Goal: Communication & Community: Answer question/provide support

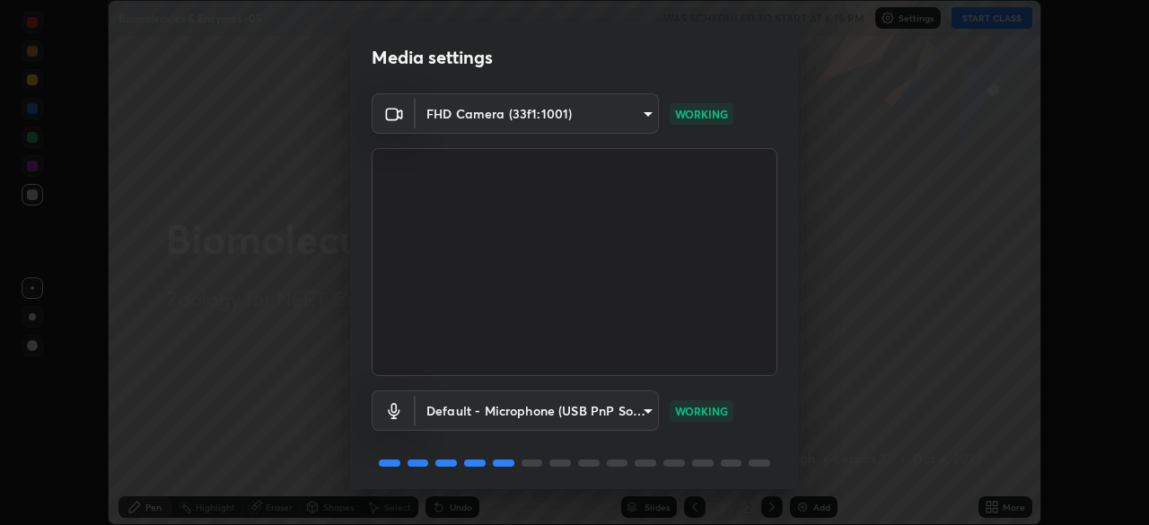
scroll to position [64, 0]
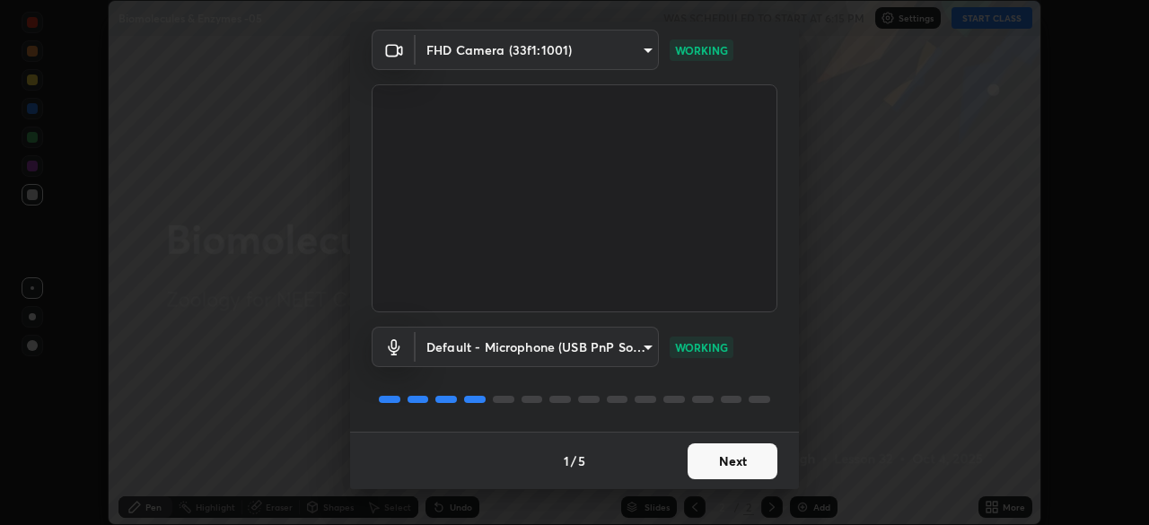
click at [710, 462] on button "Next" at bounding box center [733, 461] width 90 height 36
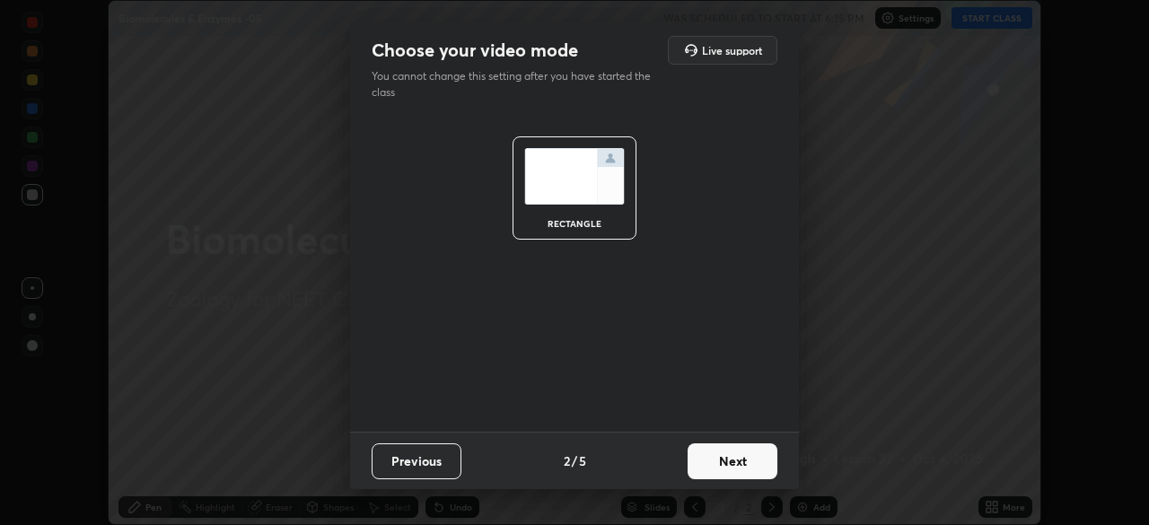
click at [723, 460] on button "Next" at bounding box center [733, 461] width 90 height 36
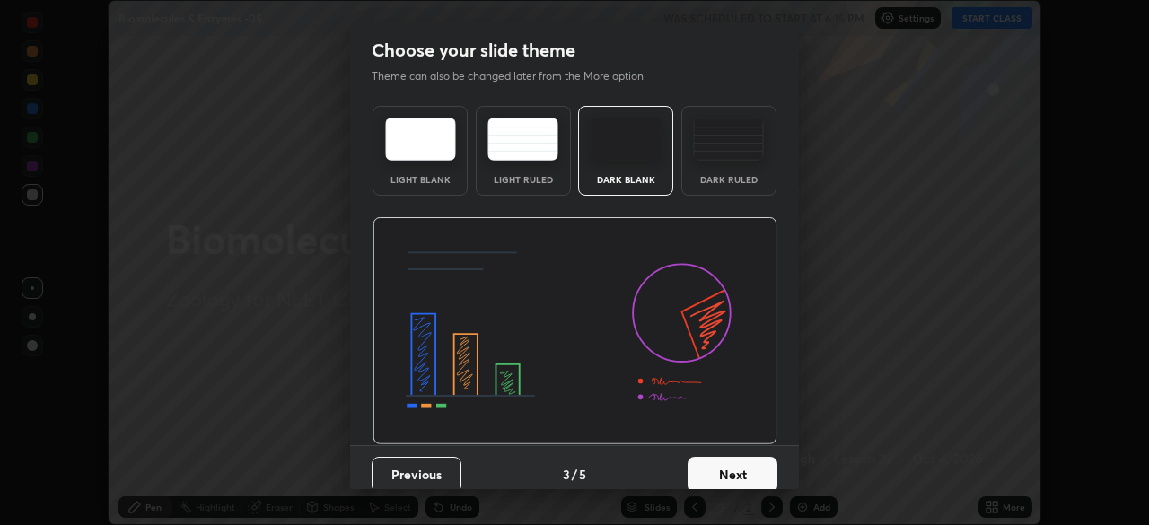
click at [735, 466] on button "Next" at bounding box center [733, 475] width 90 height 36
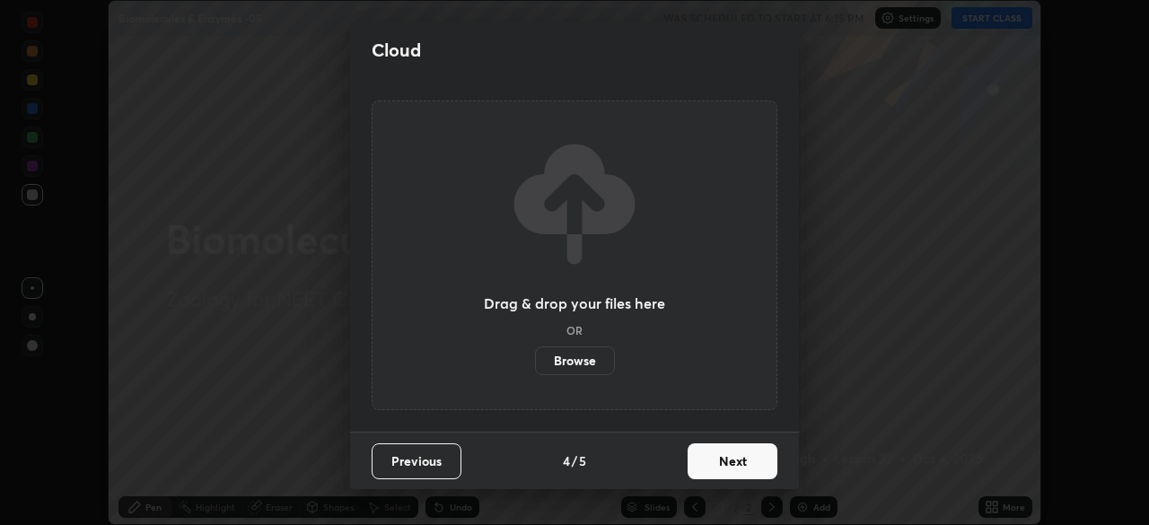
click at [749, 469] on button "Next" at bounding box center [733, 461] width 90 height 36
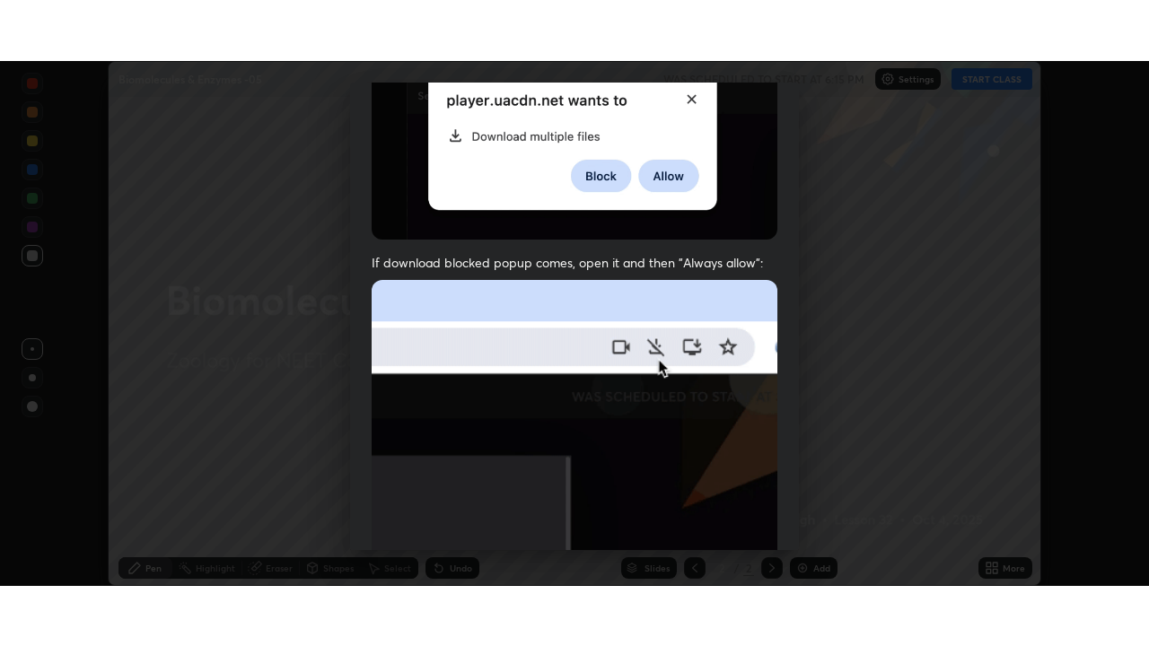
scroll to position [430, 0]
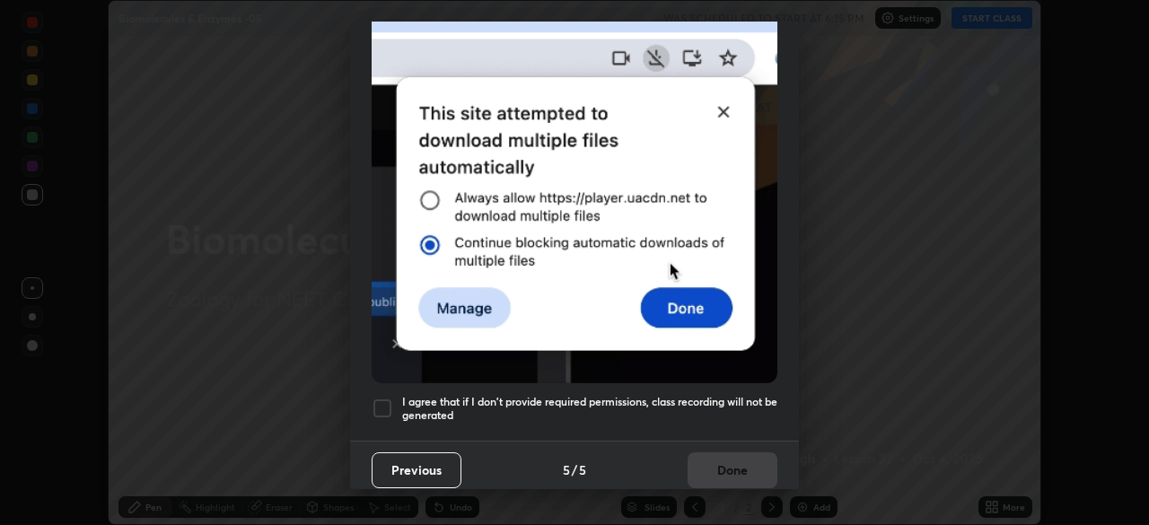
click at [382, 398] on div at bounding box center [383, 409] width 22 height 22
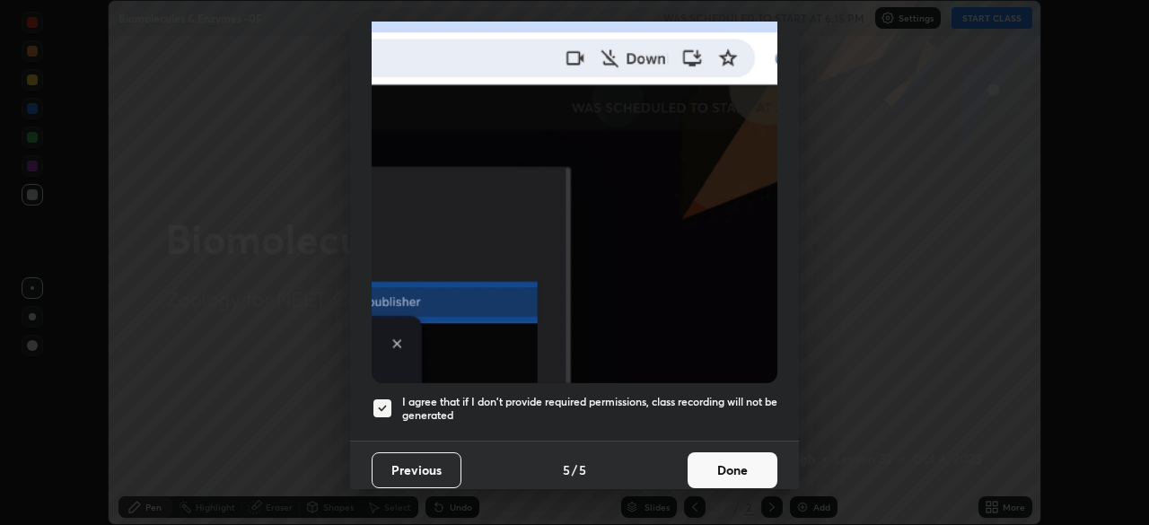
click at [712, 459] on button "Done" at bounding box center [733, 470] width 90 height 36
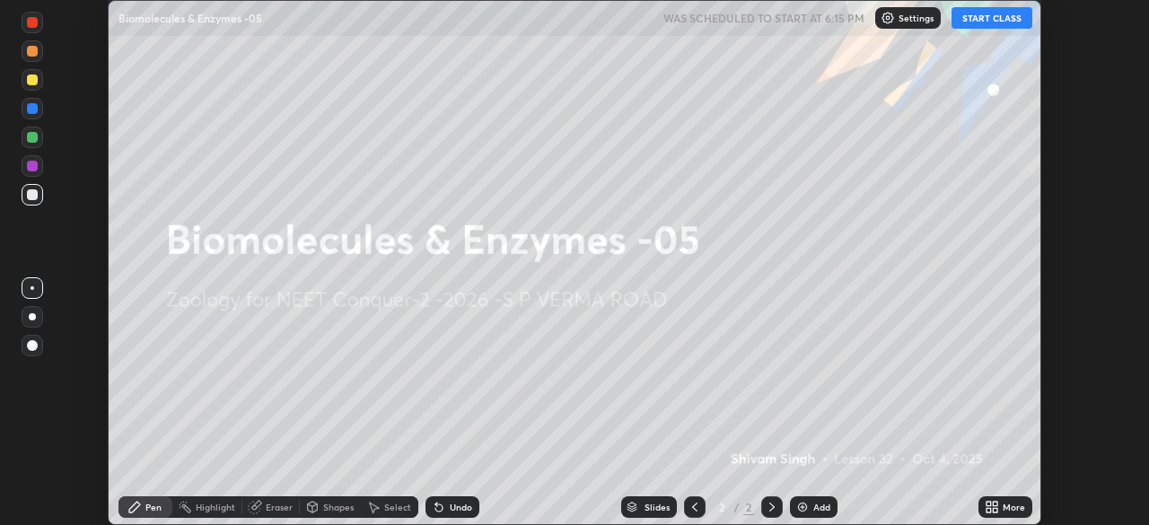
click at [992, 506] on icon at bounding box center [992, 507] width 14 height 14
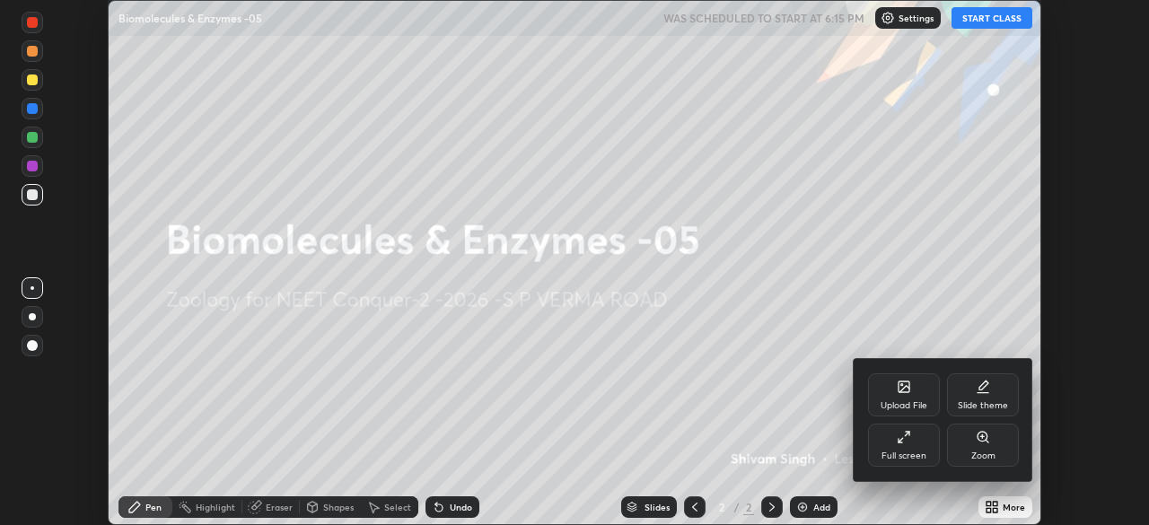
click at [913, 449] on div "Full screen" at bounding box center [904, 445] width 72 height 43
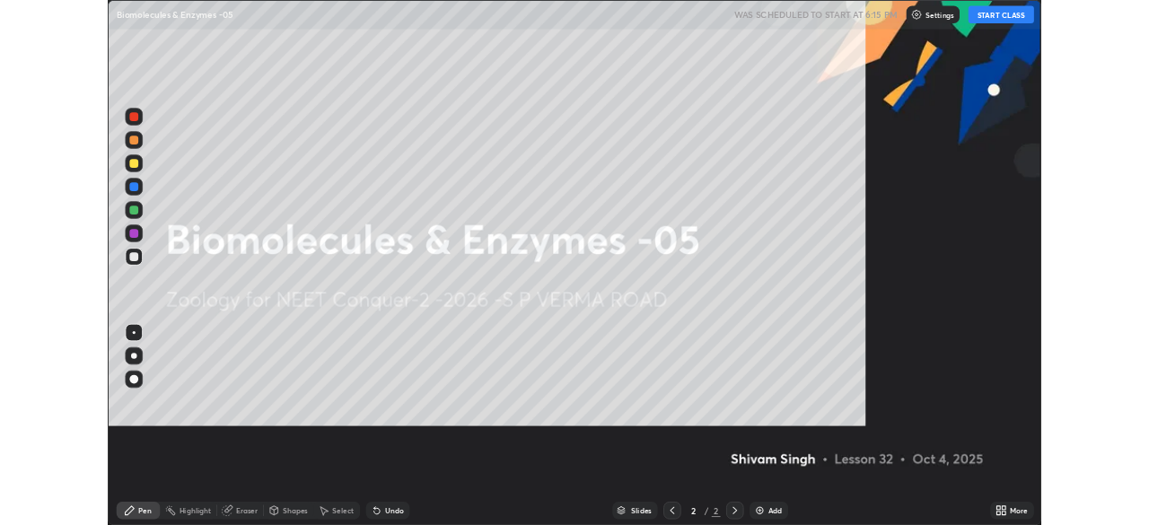
scroll to position [646, 1149]
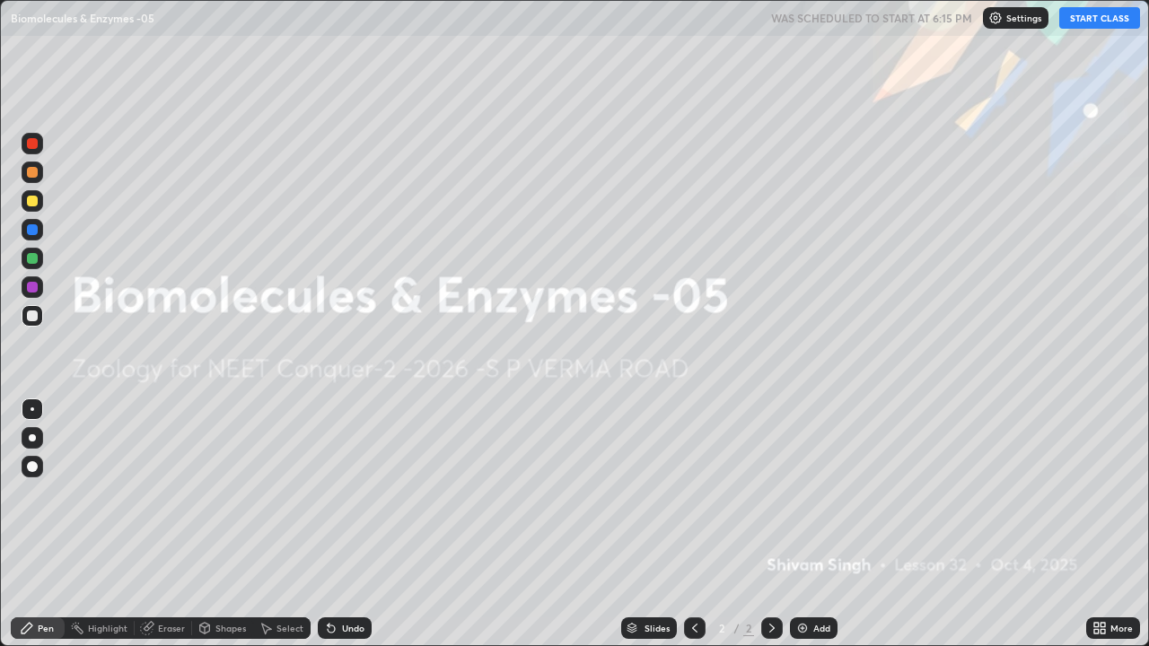
click at [1091, 23] on button "START CLASS" at bounding box center [1099, 18] width 81 height 22
click at [798, 524] on img at bounding box center [802, 628] width 14 height 14
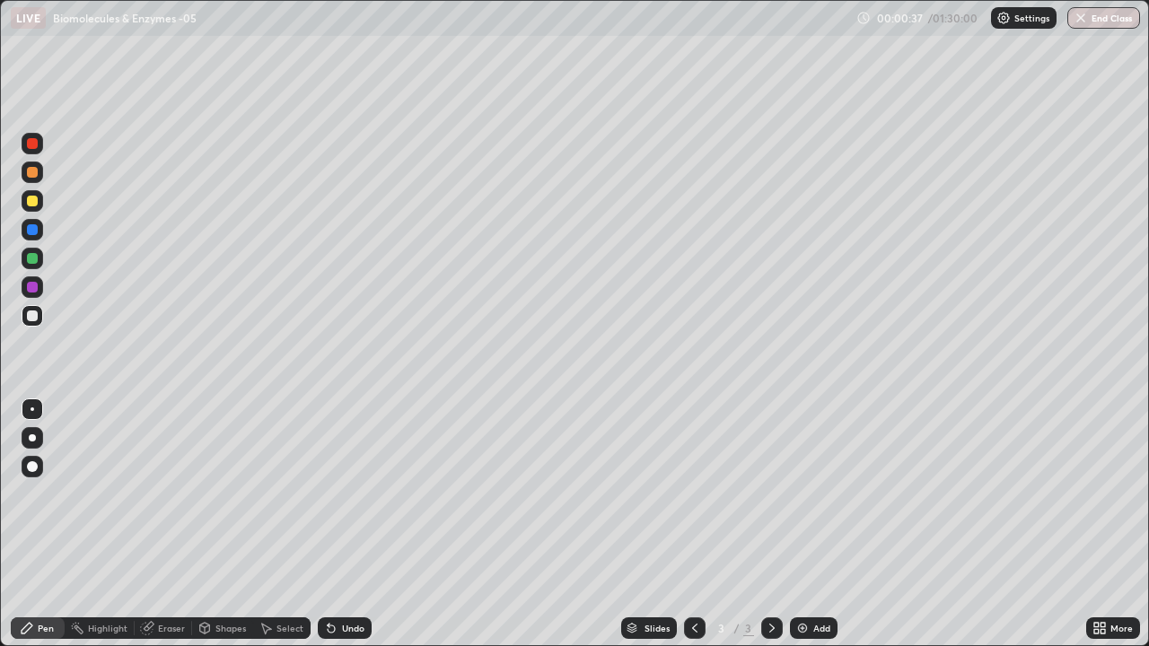
click at [34, 437] on div at bounding box center [32, 437] width 7 height 7
click at [34, 289] on div at bounding box center [32, 287] width 11 height 11
click at [31, 258] on div at bounding box center [32, 258] width 11 height 11
click at [31, 230] on div at bounding box center [32, 229] width 11 height 11
click at [34, 259] on div at bounding box center [32, 258] width 11 height 11
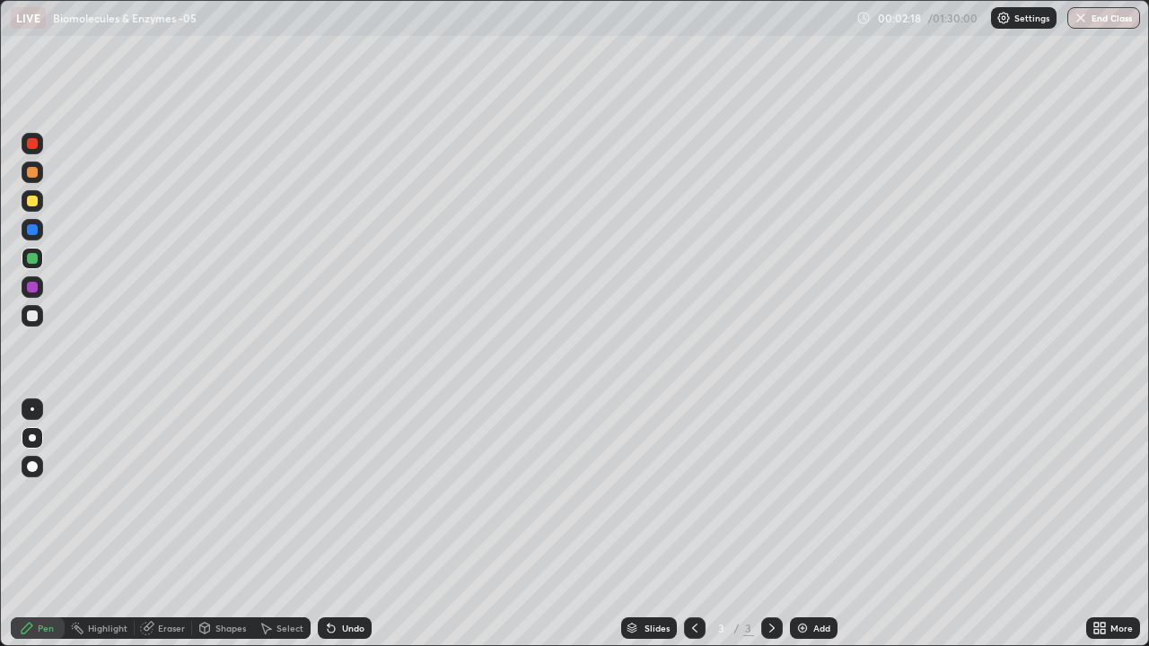
click at [31, 279] on div at bounding box center [33, 287] width 22 height 22
click at [33, 315] on div at bounding box center [32, 316] width 11 height 11
click at [32, 288] on div at bounding box center [32, 287] width 11 height 11
click at [32, 409] on div at bounding box center [33, 409] width 4 height 4
click at [34, 226] on div at bounding box center [32, 229] width 11 height 11
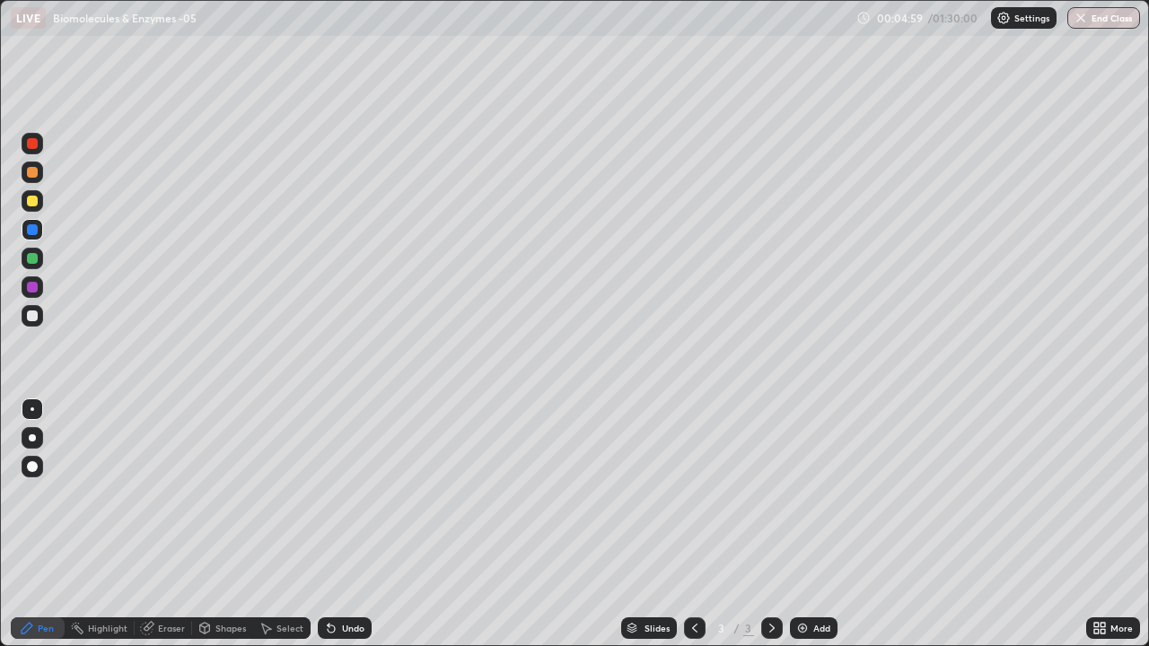
click at [32, 314] on div at bounding box center [32, 316] width 11 height 11
click at [33, 287] on div at bounding box center [32, 287] width 11 height 11
click at [32, 203] on div at bounding box center [32, 201] width 11 height 11
click at [30, 256] on div at bounding box center [32, 258] width 11 height 11
click at [348, 524] on div "Undo" at bounding box center [353, 628] width 22 height 9
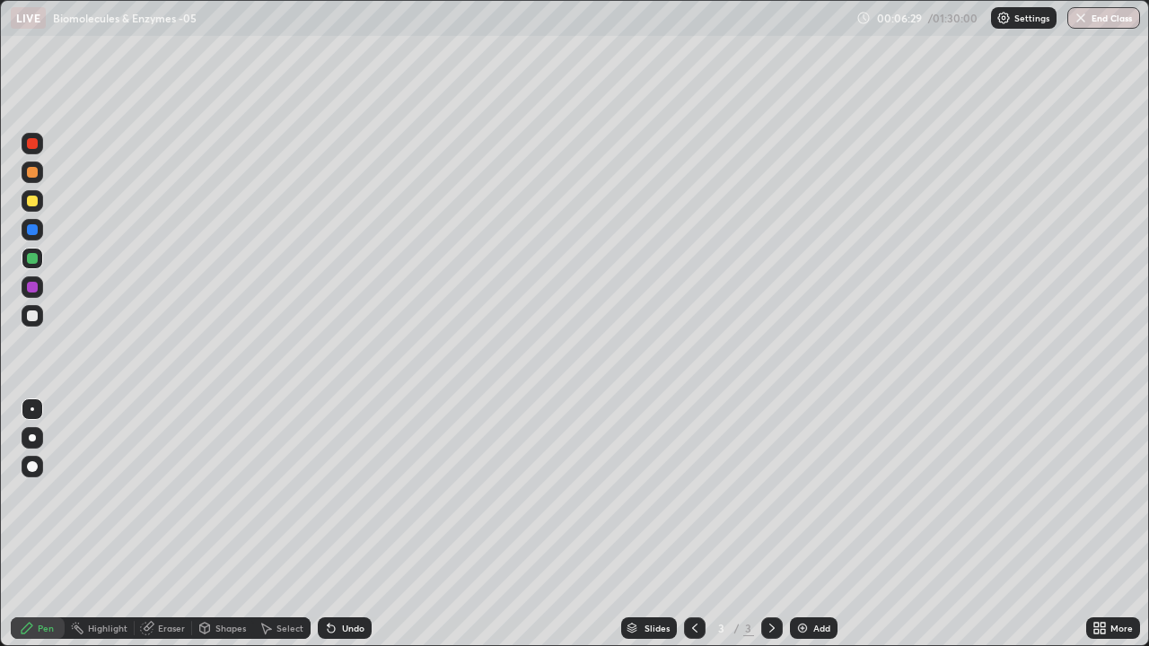
click at [352, 524] on div "Undo" at bounding box center [353, 628] width 22 height 9
click at [349, 524] on div "Undo" at bounding box center [353, 628] width 22 height 9
click at [350, 524] on div "Undo" at bounding box center [353, 628] width 22 height 9
click at [346, 524] on div "Undo" at bounding box center [353, 628] width 22 height 9
click at [342, 524] on div "Undo" at bounding box center [353, 628] width 22 height 9
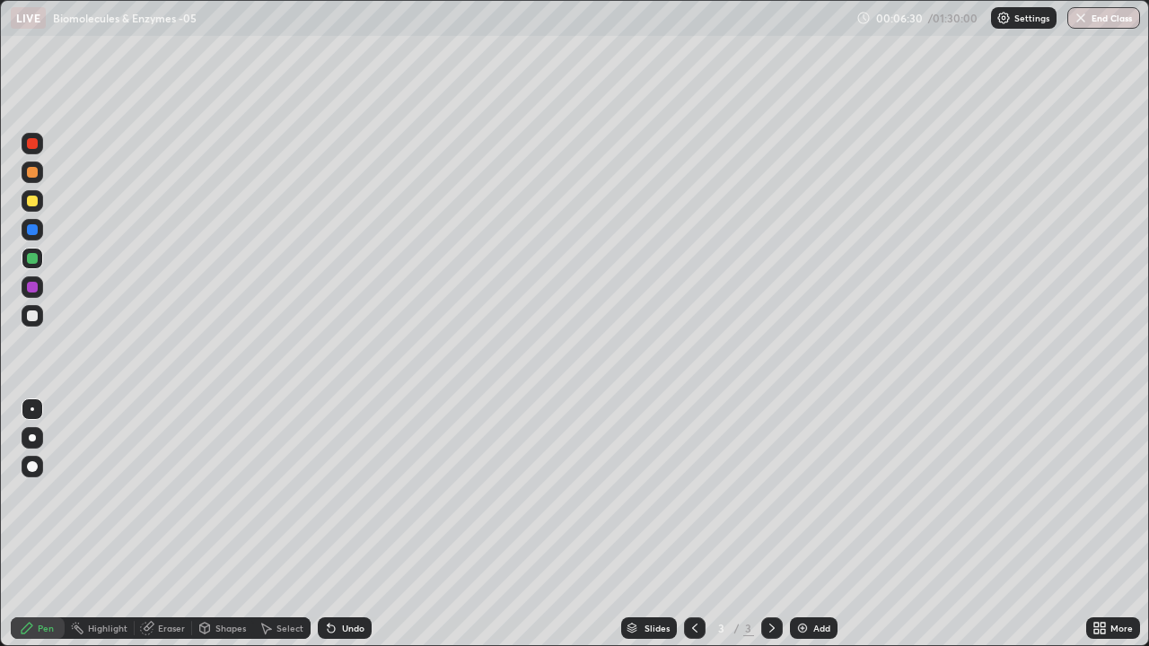
click at [345, 524] on div "Undo" at bounding box center [353, 628] width 22 height 9
click at [348, 524] on div "Undo" at bounding box center [353, 628] width 22 height 9
click at [33, 320] on div at bounding box center [32, 316] width 11 height 11
click at [802, 524] on img at bounding box center [802, 628] width 14 height 14
click at [33, 261] on div at bounding box center [32, 258] width 11 height 11
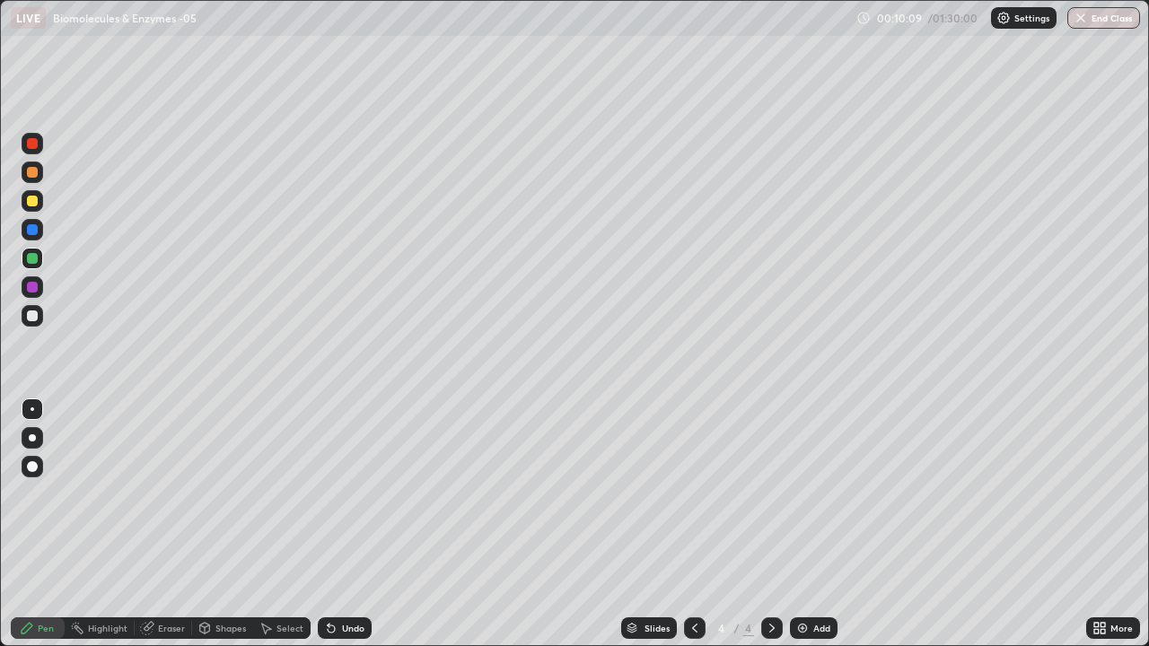
click at [34, 438] on div at bounding box center [32, 437] width 7 height 7
click at [165, 524] on div "Eraser" at bounding box center [171, 628] width 27 height 9
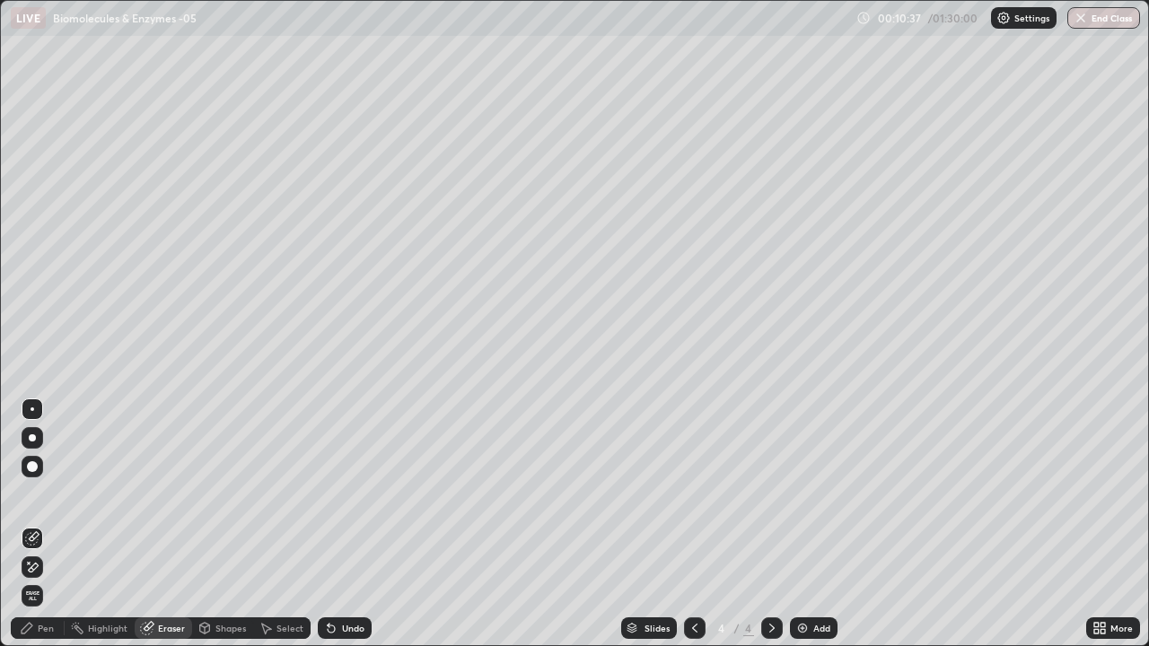
click at [353, 524] on div "Undo" at bounding box center [353, 628] width 22 height 9
click at [354, 524] on div "Undo" at bounding box center [353, 628] width 22 height 9
click at [358, 524] on div "Undo" at bounding box center [353, 628] width 22 height 9
click at [350, 524] on div "Undo" at bounding box center [353, 628] width 22 height 9
click at [354, 524] on div "Undo" at bounding box center [353, 628] width 22 height 9
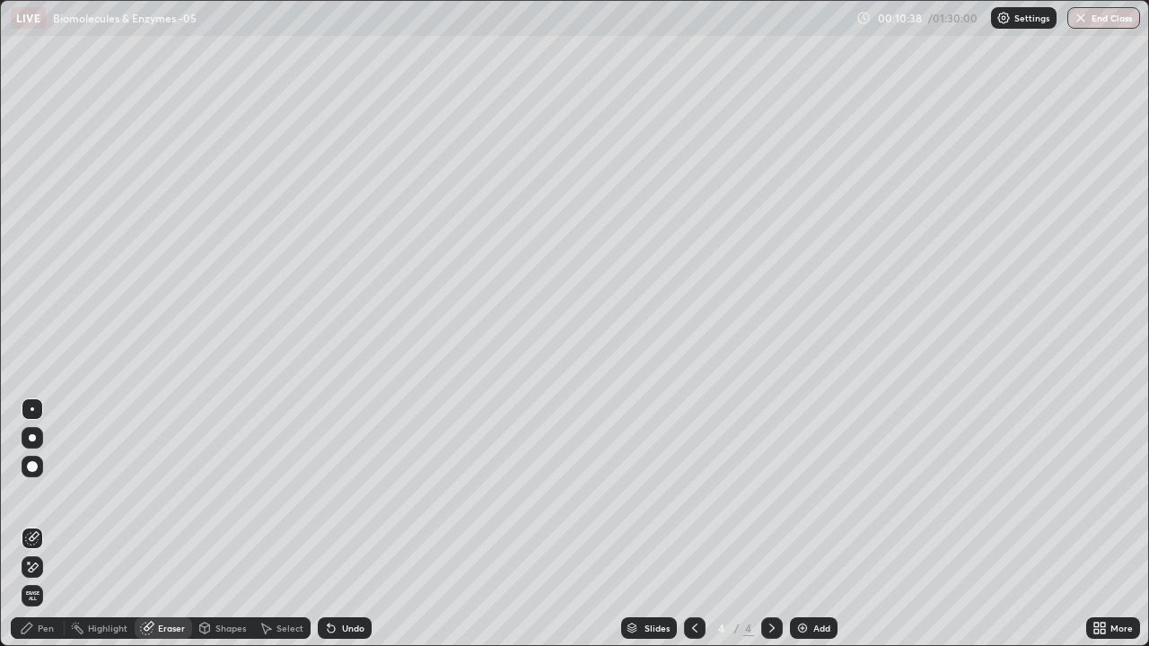
click at [357, 524] on div "Undo" at bounding box center [353, 628] width 22 height 9
click at [43, 524] on div "Pen" at bounding box center [46, 628] width 16 height 9
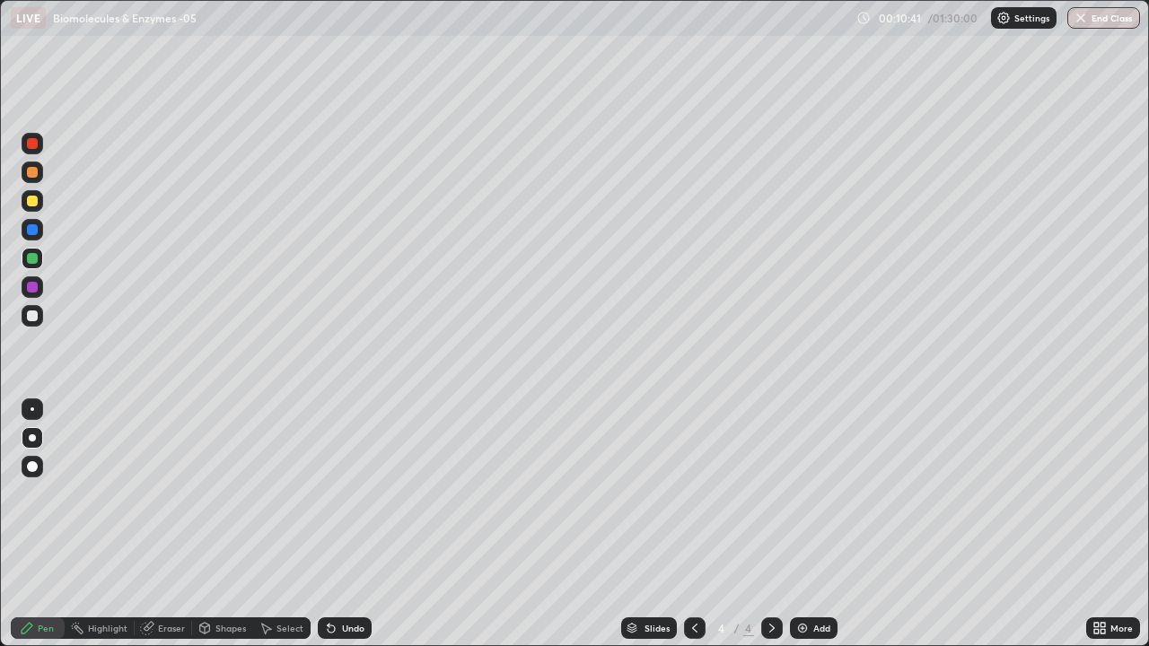
click at [36, 318] on div at bounding box center [32, 316] width 11 height 11
click at [360, 524] on div "Undo" at bounding box center [353, 628] width 22 height 9
click at [357, 524] on div "Undo" at bounding box center [353, 628] width 22 height 9
click at [33, 285] on div at bounding box center [32, 287] width 11 height 11
click at [24, 259] on div at bounding box center [33, 259] width 22 height 22
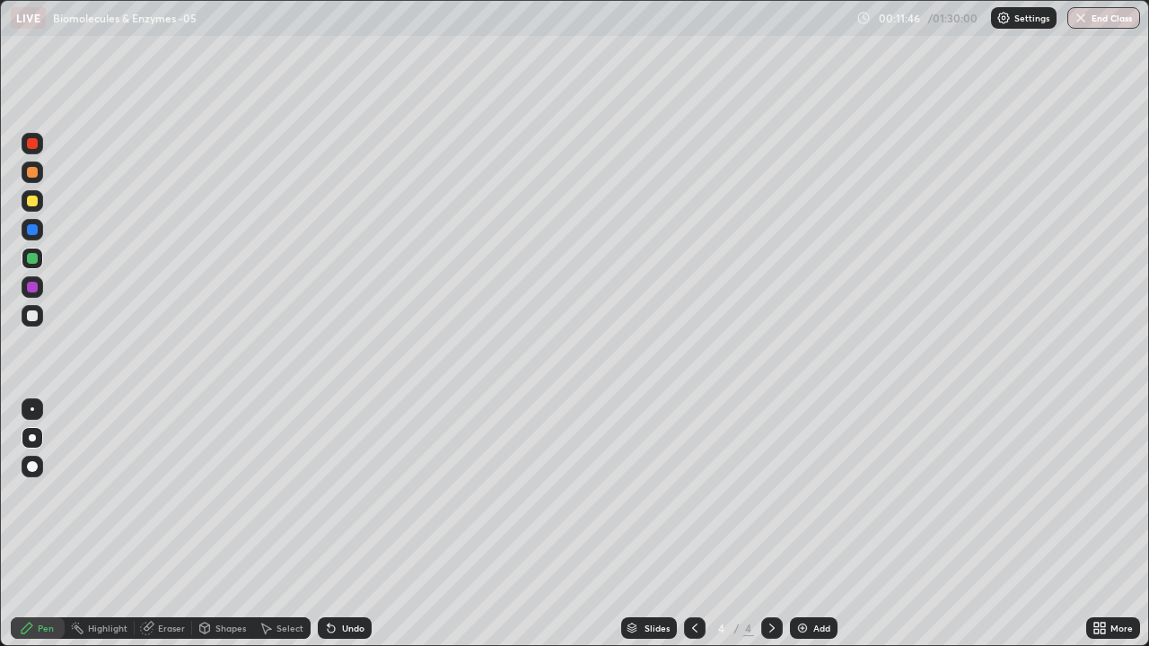
click at [31, 230] on div at bounding box center [32, 229] width 11 height 11
click at [346, 524] on div "Undo" at bounding box center [353, 628] width 22 height 9
click at [343, 524] on div "Undo" at bounding box center [353, 628] width 22 height 9
click at [337, 524] on div "Undo" at bounding box center [345, 629] width 54 height 22
click at [336, 524] on icon at bounding box center [331, 628] width 14 height 14
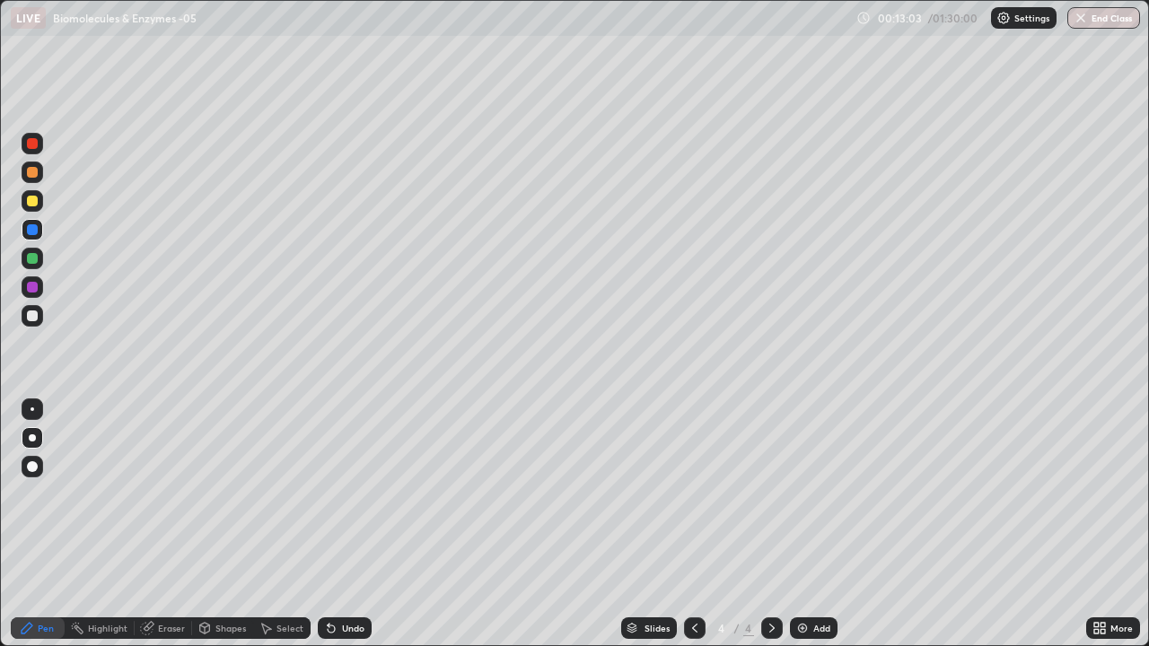
click at [348, 524] on div "Undo" at bounding box center [353, 628] width 22 height 9
click at [361, 524] on div "Undo" at bounding box center [353, 628] width 22 height 9
click at [162, 524] on div "Eraser" at bounding box center [171, 628] width 27 height 9
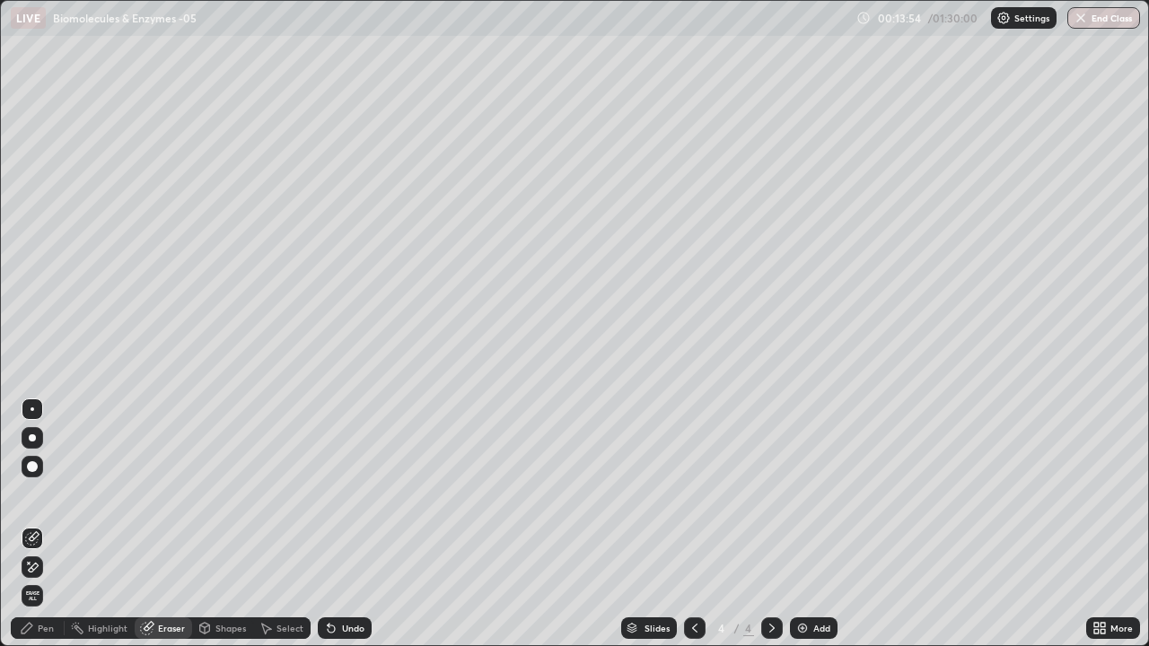
click at [48, 524] on div "Pen" at bounding box center [46, 628] width 16 height 9
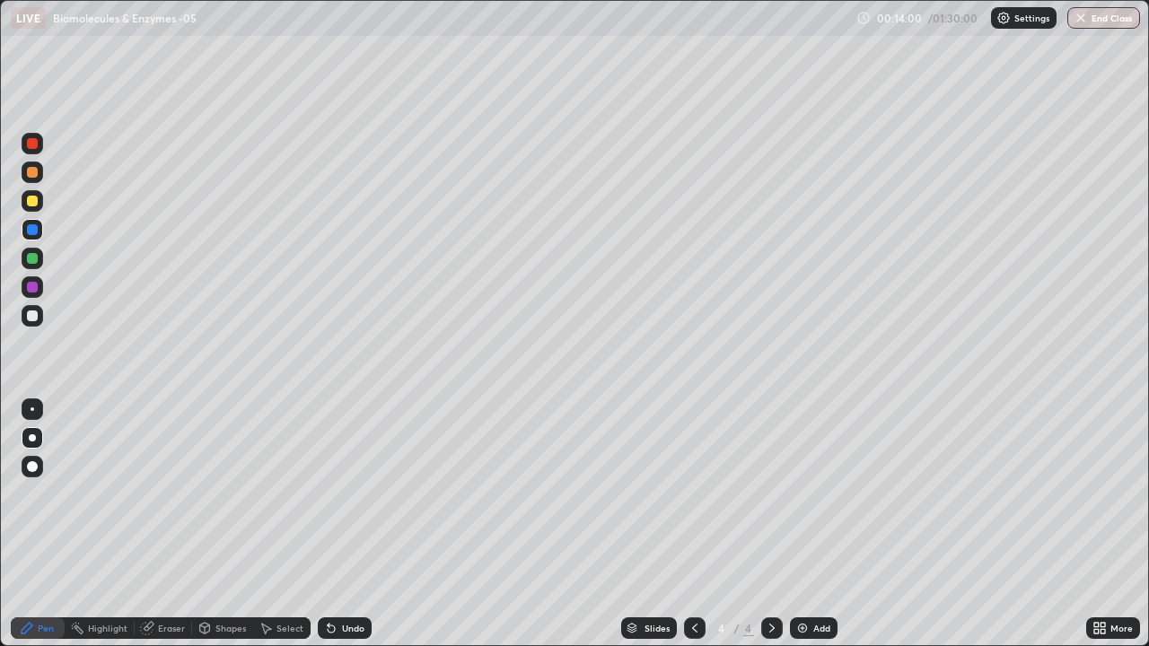
click at [171, 524] on div "Eraser" at bounding box center [171, 628] width 27 height 9
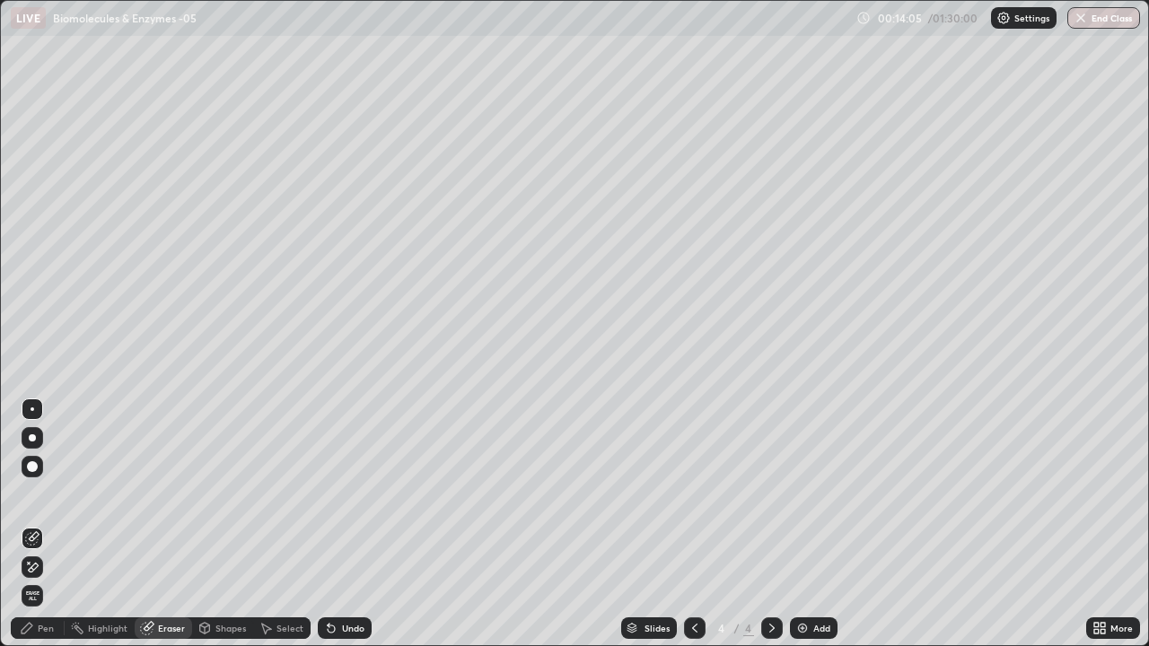
click at [51, 524] on div "Pen" at bounding box center [46, 628] width 16 height 9
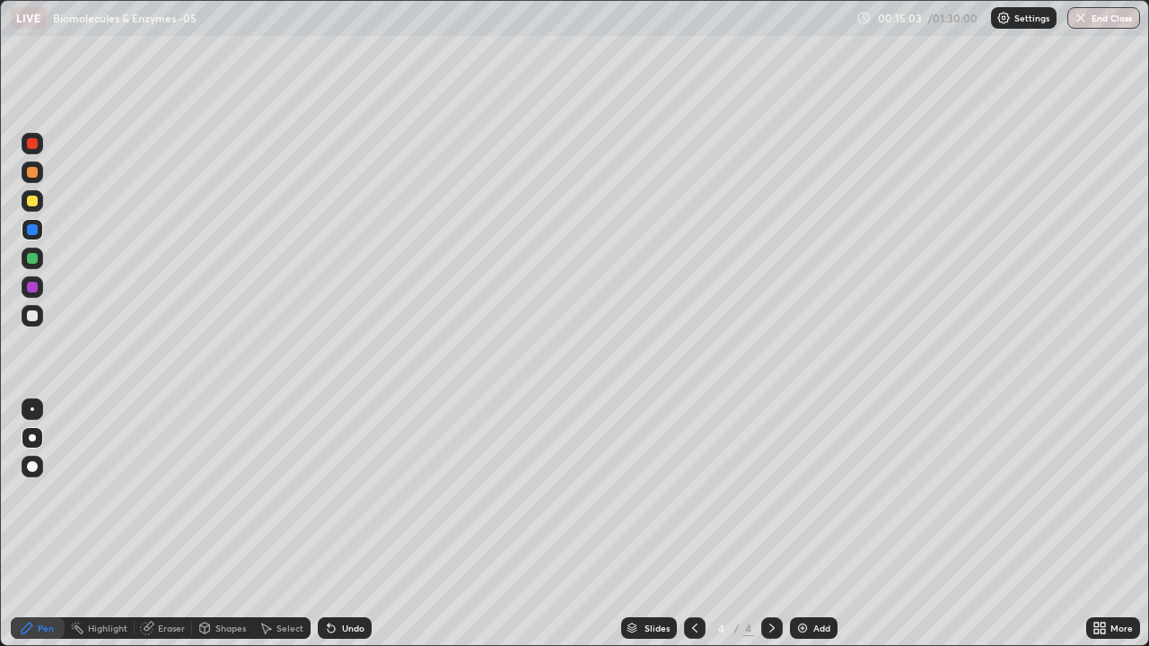
click at [33, 201] on div at bounding box center [32, 201] width 11 height 11
click at [31, 227] on div at bounding box center [32, 229] width 11 height 11
click at [35, 256] on div at bounding box center [32, 258] width 11 height 11
click at [596, 31] on div "LIVE Biomolecules & Enzymes -05" at bounding box center [430, 18] width 838 height 36
click at [355, 524] on div "Undo" at bounding box center [353, 628] width 22 height 9
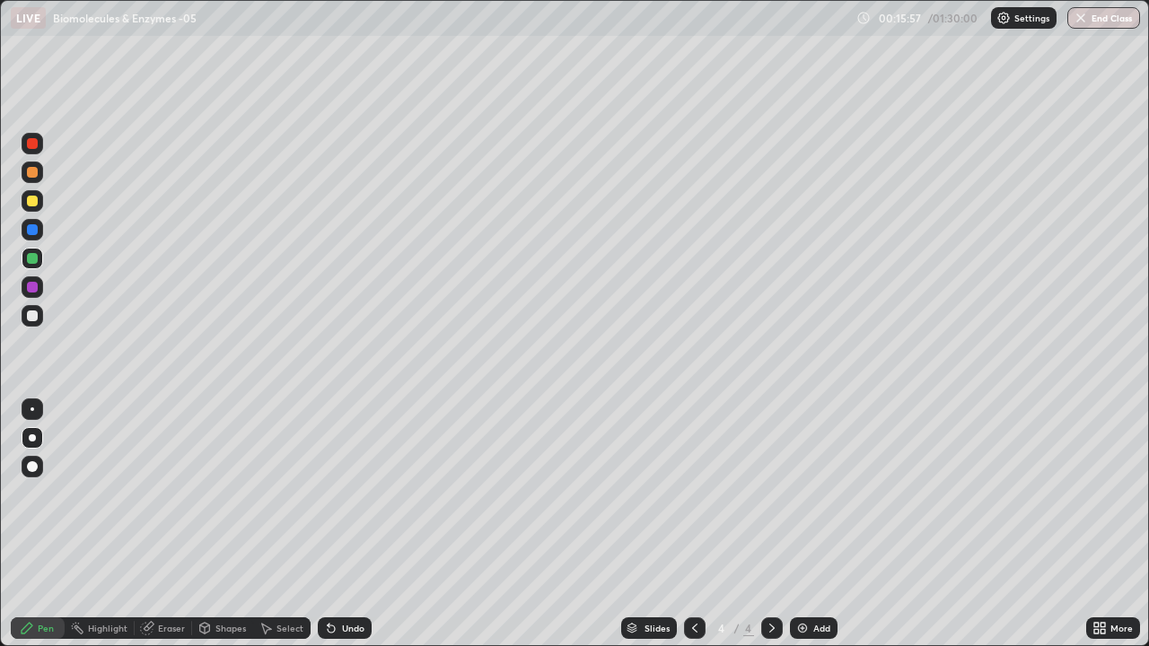
click at [31, 315] on div at bounding box center [32, 316] width 11 height 11
click at [33, 258] on div at bounding box center [32, 258] width 11 height 11
click at [800, 524] on img at bounding box center [802, 628] width 14 height 14
click at [37, 230] on div at bounding box center [32, 229] width 11 height 11
click at [33, 202] on div at bounding box center [32, 201] width 11 height 11
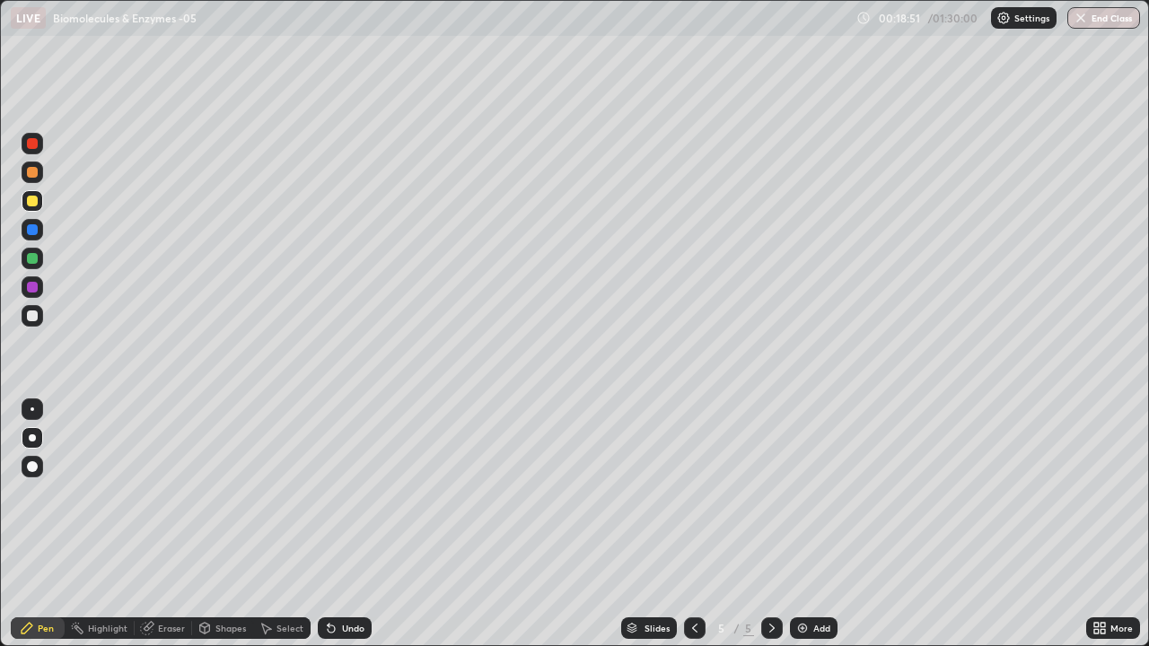
click at [31, 233] on div at bounding box center [32, 229] width 11 height 11
click at [31, 203] on div at bounding box center [32, 201] width 11 height 11
click at [353, 524] on div "Undo" at bounding box center [353, 628] width 22 height 9
click at [34, 289] on div at bounding box center [32, 287] width 11 height 11
click at [36, 315] on div at bounding box center [32, 316] width 11 height 11
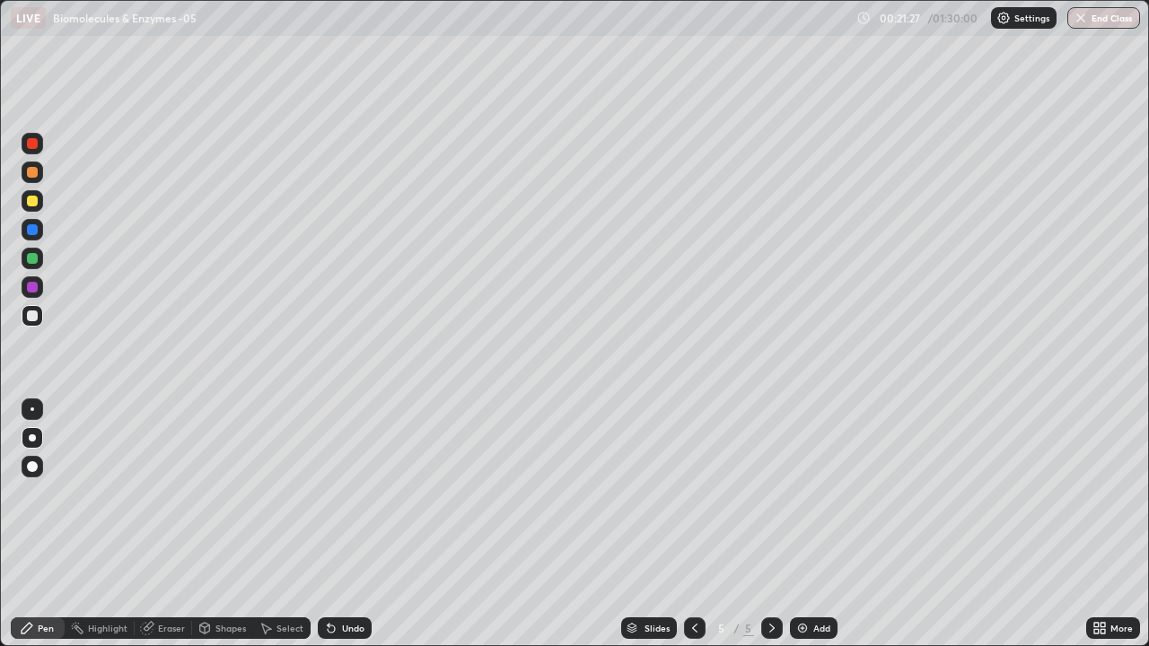
click at [30, 255] on div at bounding box center [32, 258] width 11 height 11
click at [32, 170] on div at bounding box center [32, 172] width 11 height 11
click at [34, 288] on div at bounding box center [32, 287] width 11 height 11
click at [361, 524] on div "Undo" at bounding box center [353, 628] width 22 height 9
click at [32, 172] on div at bounding box center [32, 172] width 11 height 11
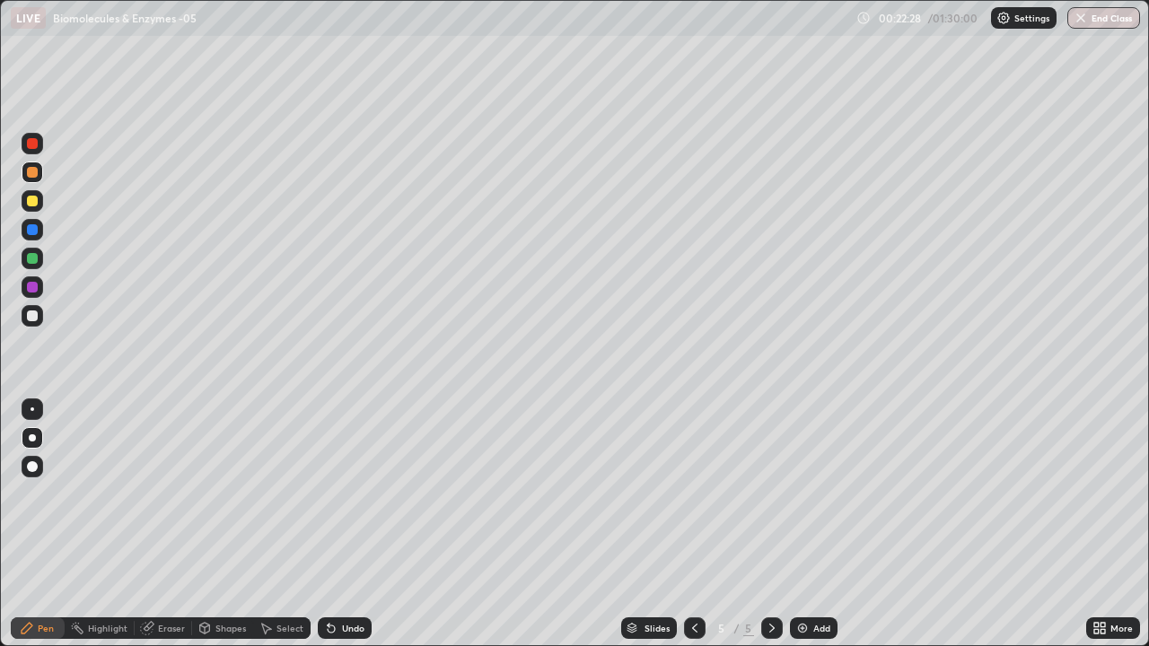
click at [164, 524] on div "Eraser" at bounding box center [171, 628] width 27 height 9
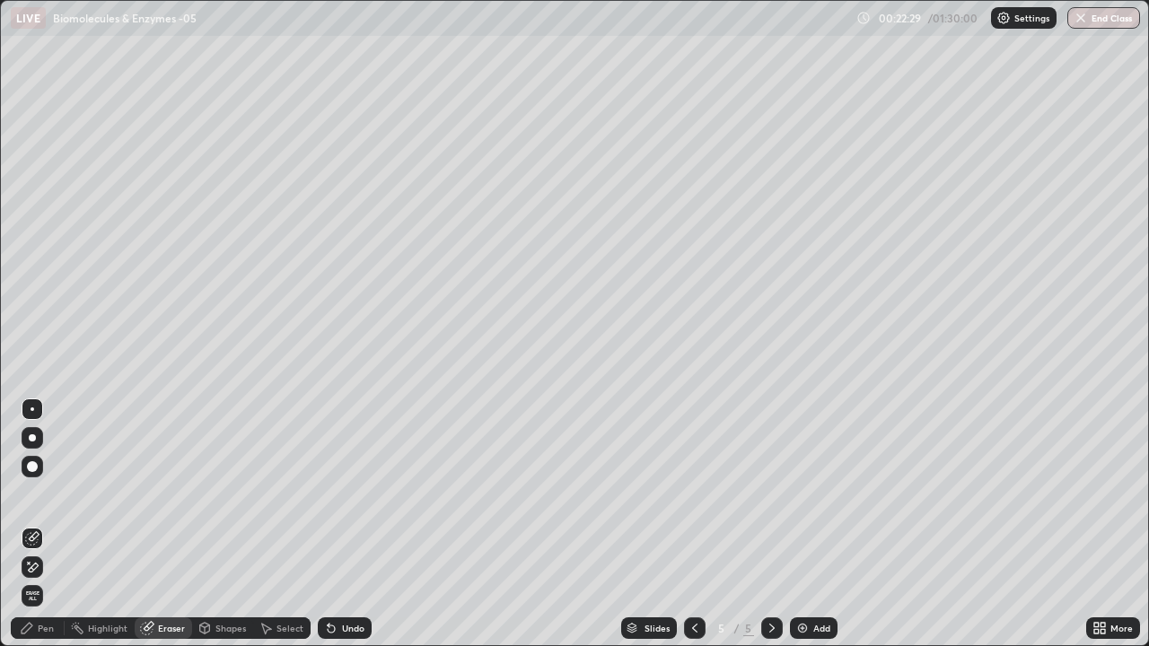
click at [46, 524] on div "Pen" at bounding box center [46, 628] width 16 height 9
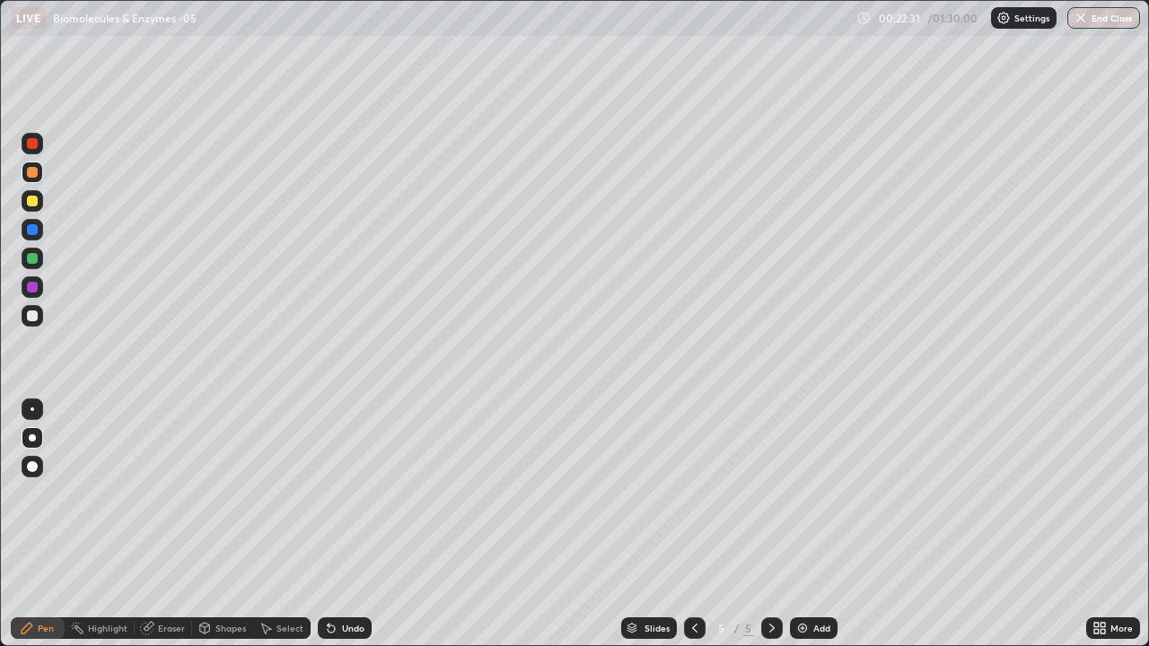
click at [30, 292] on div at bounding box center [32, 287] width 11 height 11
click at [32, 175] on div at bounding box center [32, 172] width 11 height 11
click at [799, 524] on img at bounding box center [802, 628] width 14 height 14
click at [33, 258] on div at bounding box center [32, 258] width 11 height 11
click at [35, 201] on div at bounding box center [32, 201] width 11 height 11
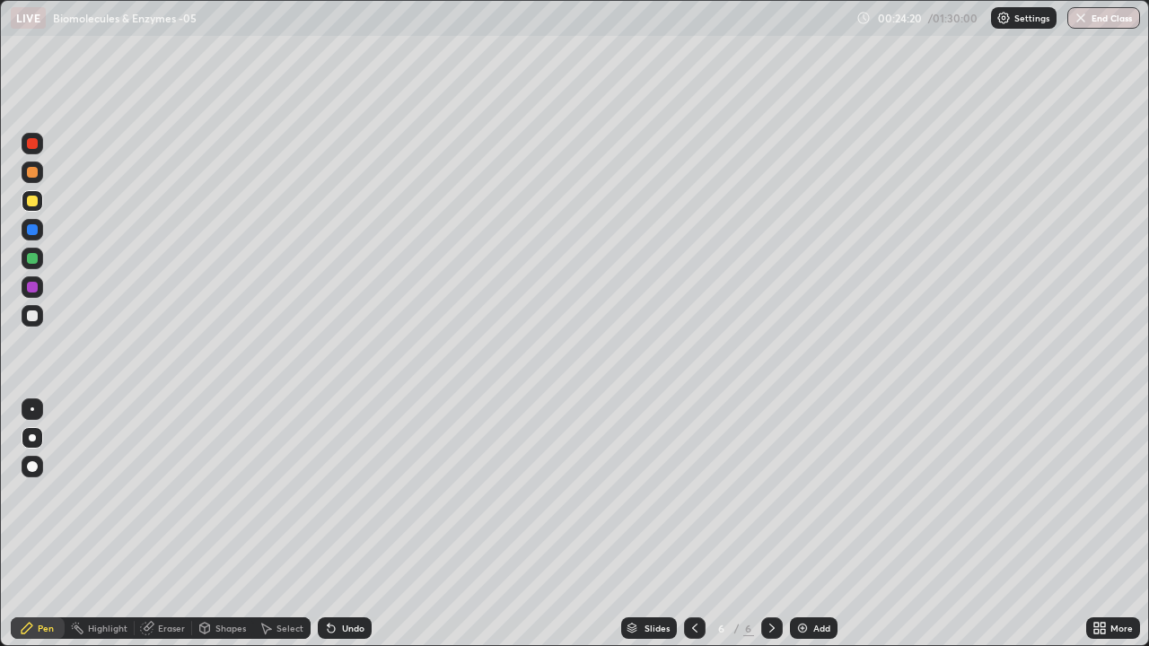
click at [36, 259] on div at bounding box center [32, 258] width 11 height 11
click at [356, 524] on div "Undo" at bounding box center [353, 628] width 22 height 9
click at [36, 317] on div at bounding box center [32, 316] width 11 height 11
click at [32, 409] on div at bounding box center [33, 409] width 4 height 4
click at [35, 285] on div at bounding box center [32, 287] width 11 height 11
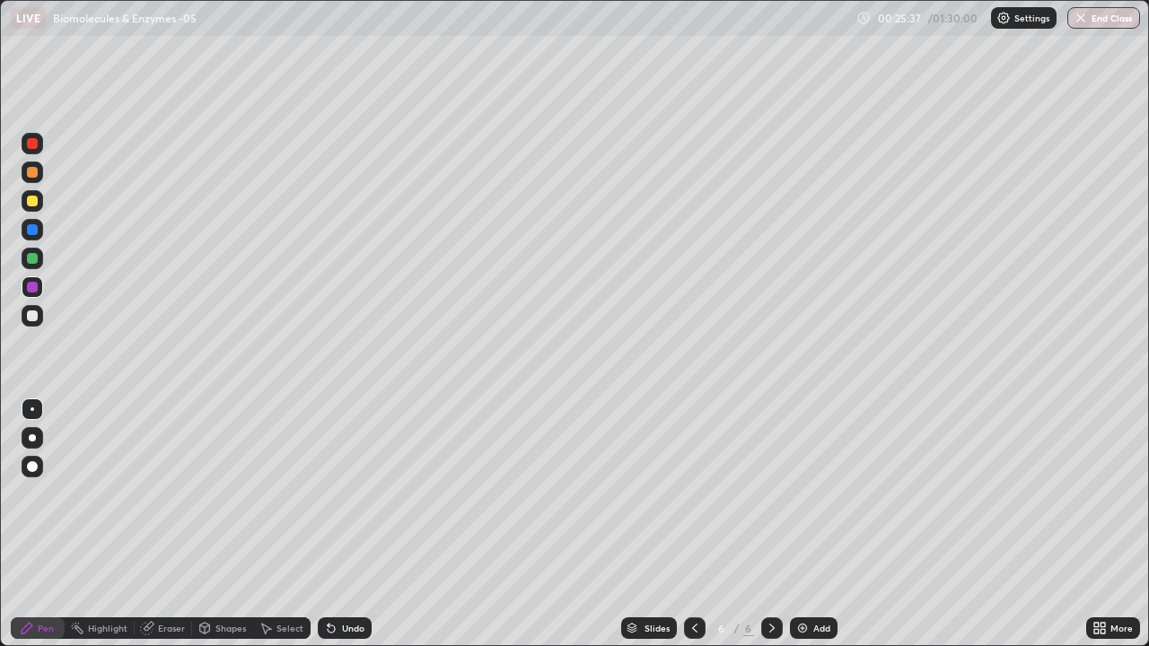
click at [31, 259] on div at bounding box center [32, 258] width 11 height 11
click at [210, 524] on icon at bounding box center [204, 628] width 14 height 14
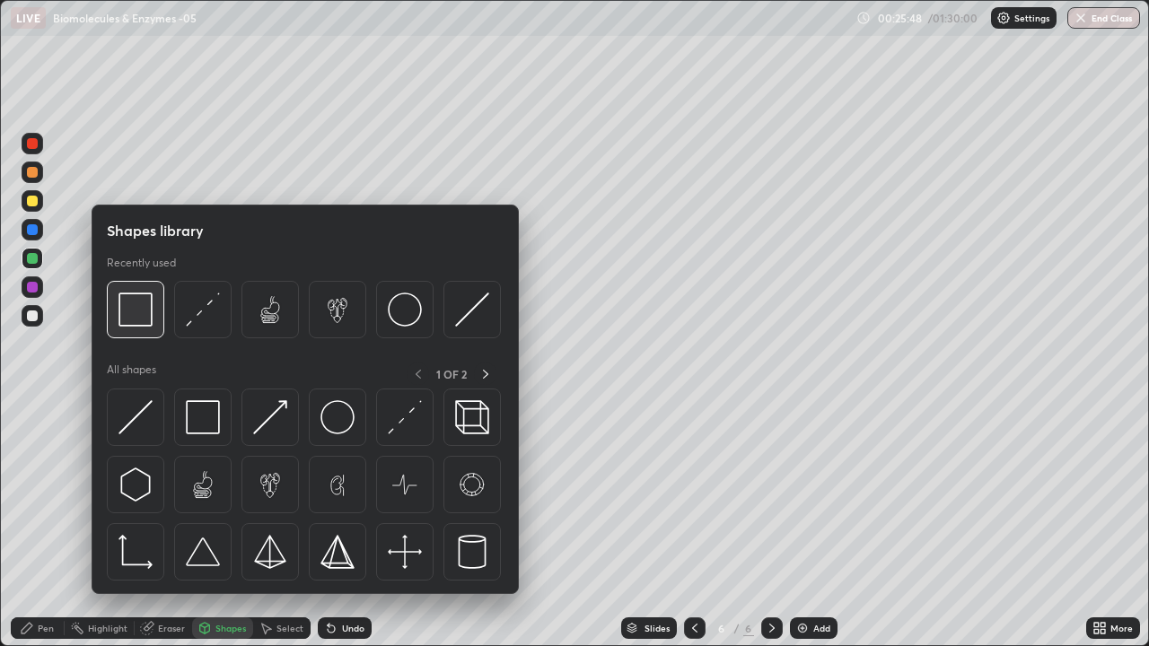
click at [139, 314] on img at bounding box center [135, 310] width 34 height 34
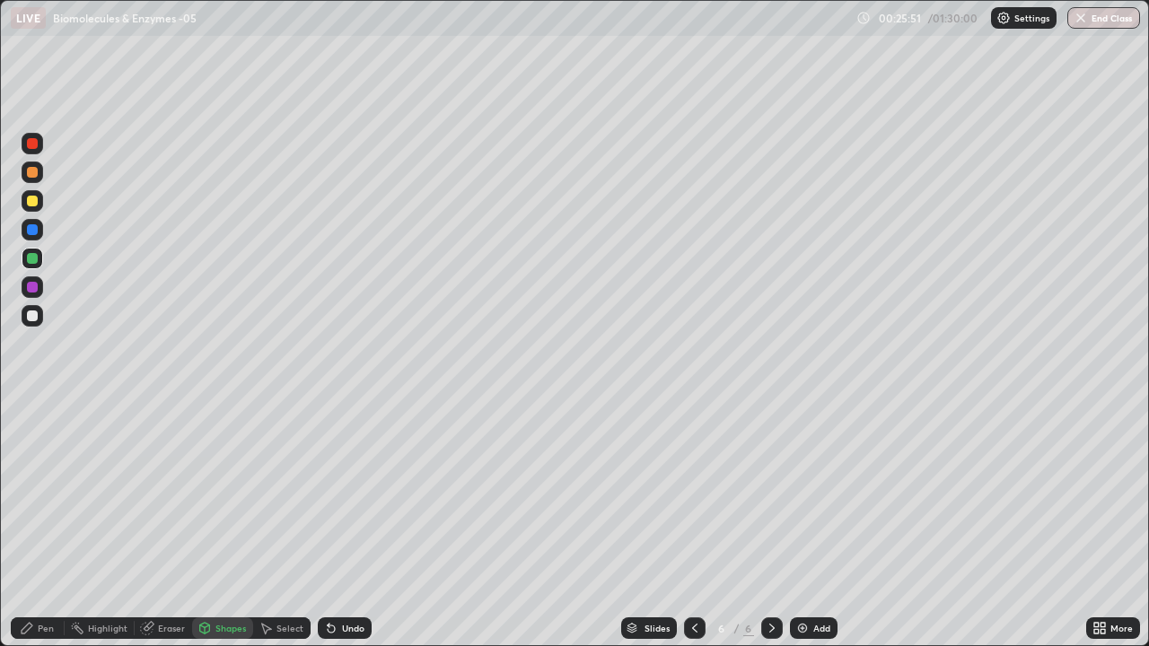
click at [41, 524] on div "Pen" at bounding box center [46, 628] width 16 height 9
click at [32, 315] on div at bounding box center [32, 316] width 11 height 11
click at [799, 524] on img at bounding box center [802, 628] width 14 height 14
click at [32, 286] on div at bounding box center [32, 287] width 11 height 11
click at [33, 169] on div at bounding box center [32, 172] width 11 height 11
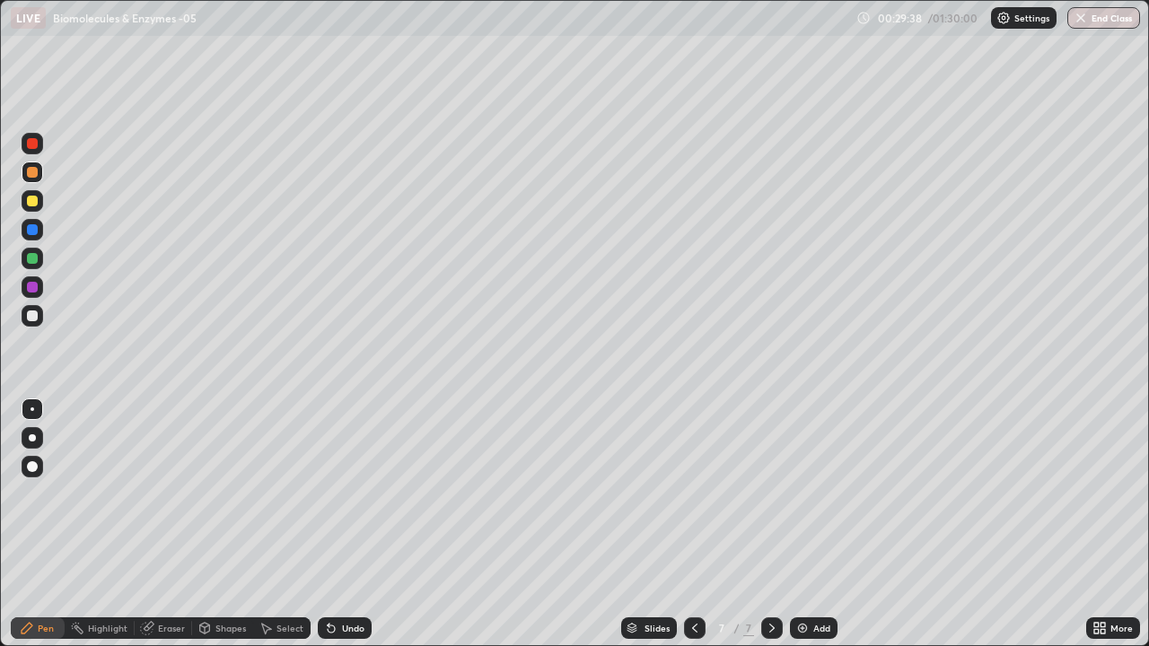
click at [35, 229] on div at bounding box center [32, 229] width 11 height 11
click at [33, 259] on div at bounding box center [32, 258] width 11 height 11
click at [34, 313] on div at bounding box center [32, 316] width 11 height 11
click at [30, 316] on div at bounding box center [32, 316] width 11 height 11
click at [345, 524] on div "Undo" at bounding box center [353, 628] width 22 height 9
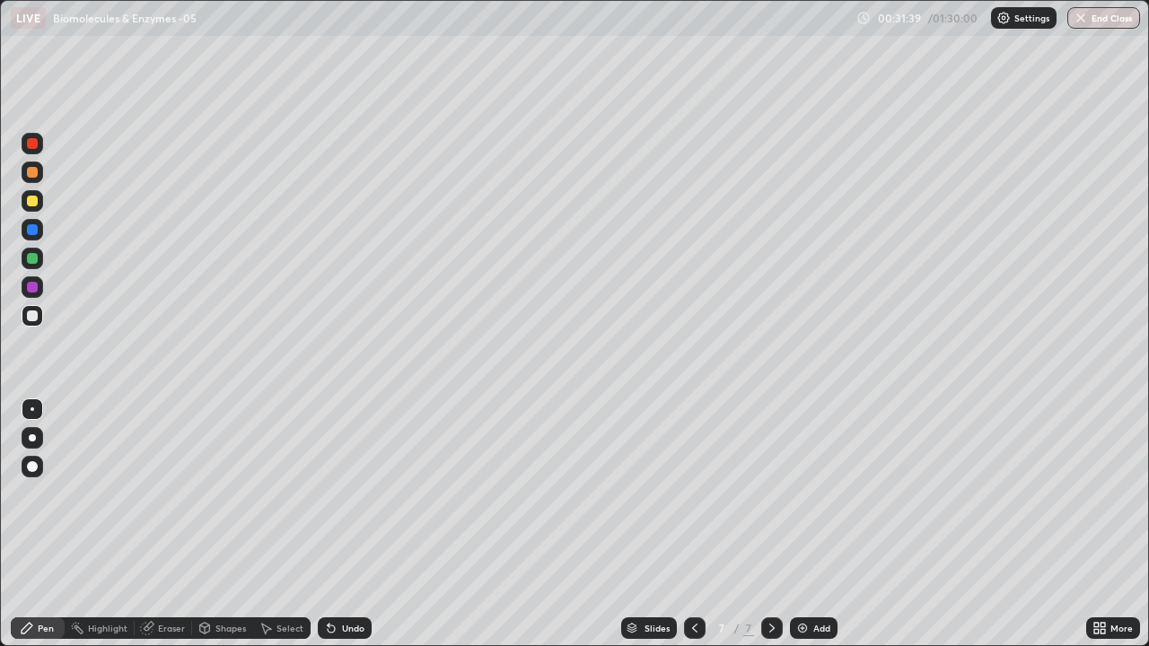
click at [342, 524] on div "Undo" at bounding box center [353, 628] width 22 height 9
click at [345, 524] on div "Undo" at bounding box center [353, 628] width 22 height 9
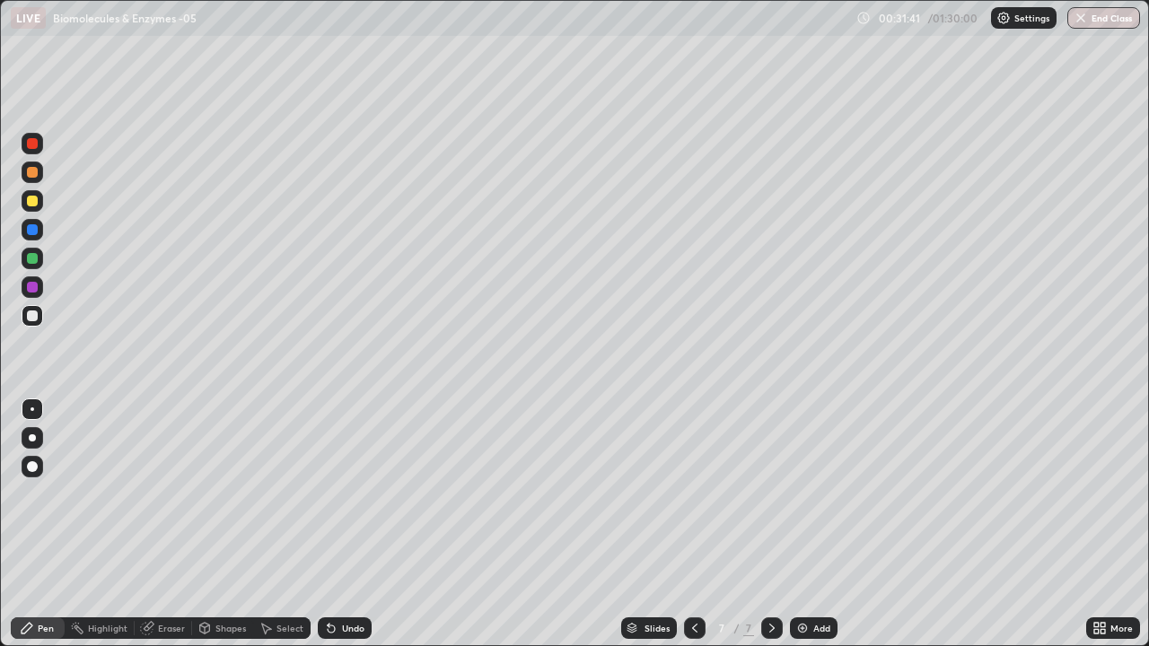
click at [344, 524] on div "Undo" at bounding box center [353, 628] width 22 height 9
click at [33, 286] on div at bounding box center [32, 287] width 11 height 11
click at [282, 524] on div "Select" at bounding box center [289, 628] width 27 height 9
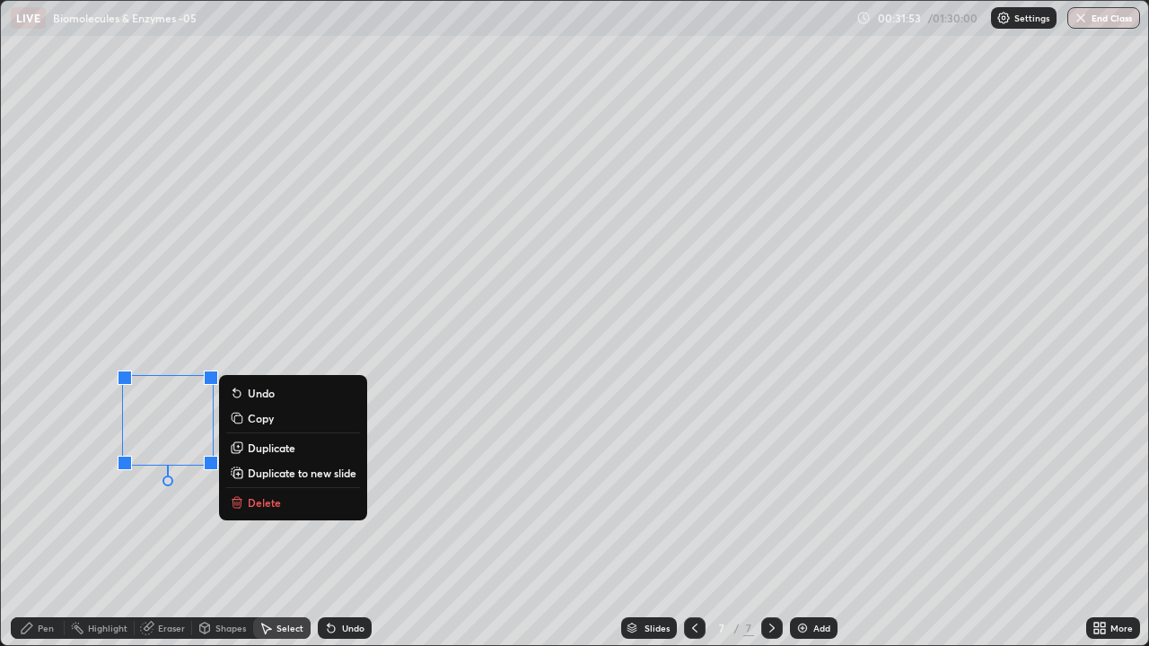
click at [261, 502] on p "Delete" at bounding box center [264, 502] width 33 height 14
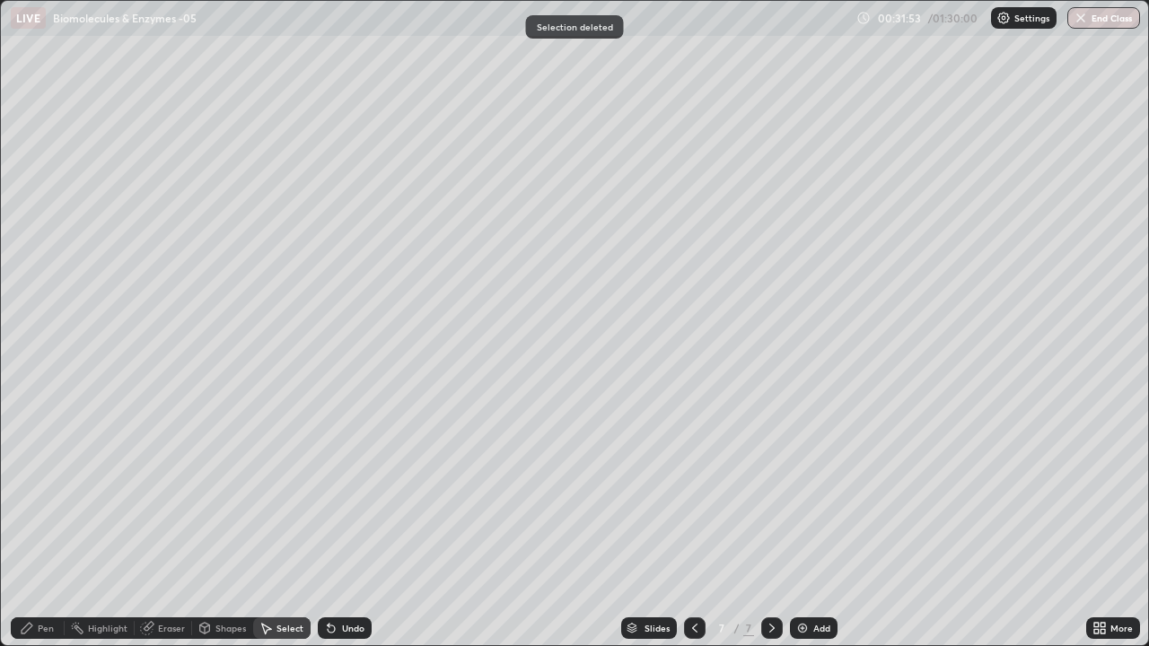
click at [60, 524] on div "Pen" at bounding box center [38, 629] width 54 height 22
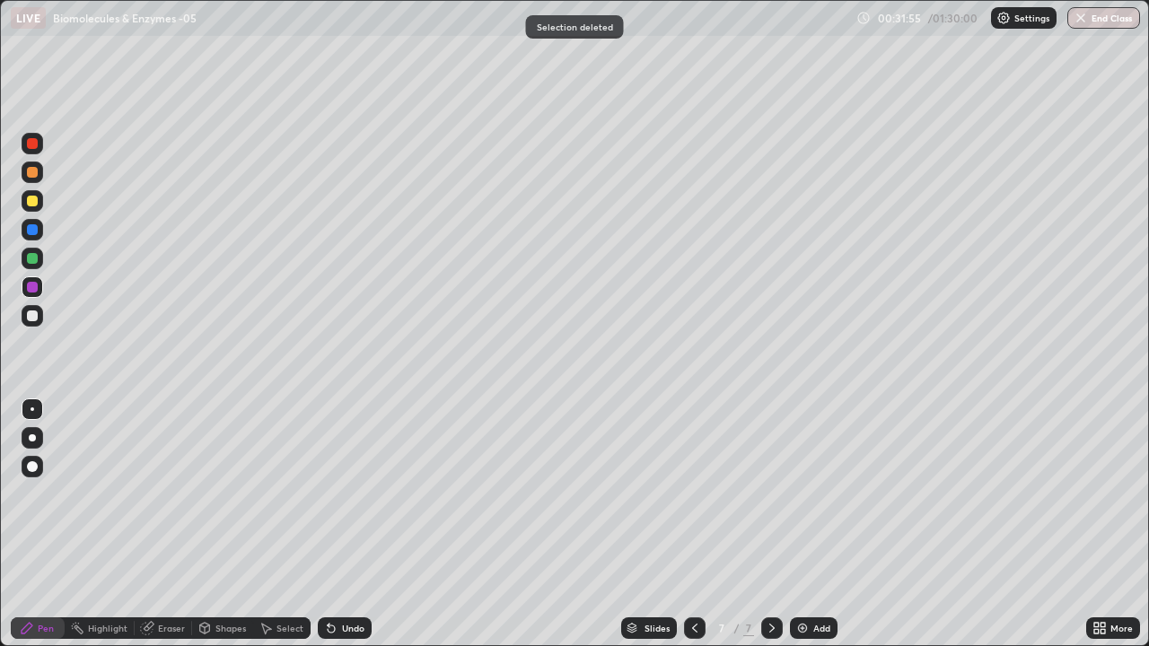
click at [31, 260] on div at bounding box center [32, 258] width 11 height 11
click at [342, 524] on div "Undo" at bounding box center [353, 628] width 22 height 9
click at [334, 524] on icon at bounding box center [331, 628] width 14 height 14
click at [335, 524] on icon at bounding box center [331, 628] width 14 height 14
click at [34, 285] on div at bounding box center [32, 287] width 11 height 11
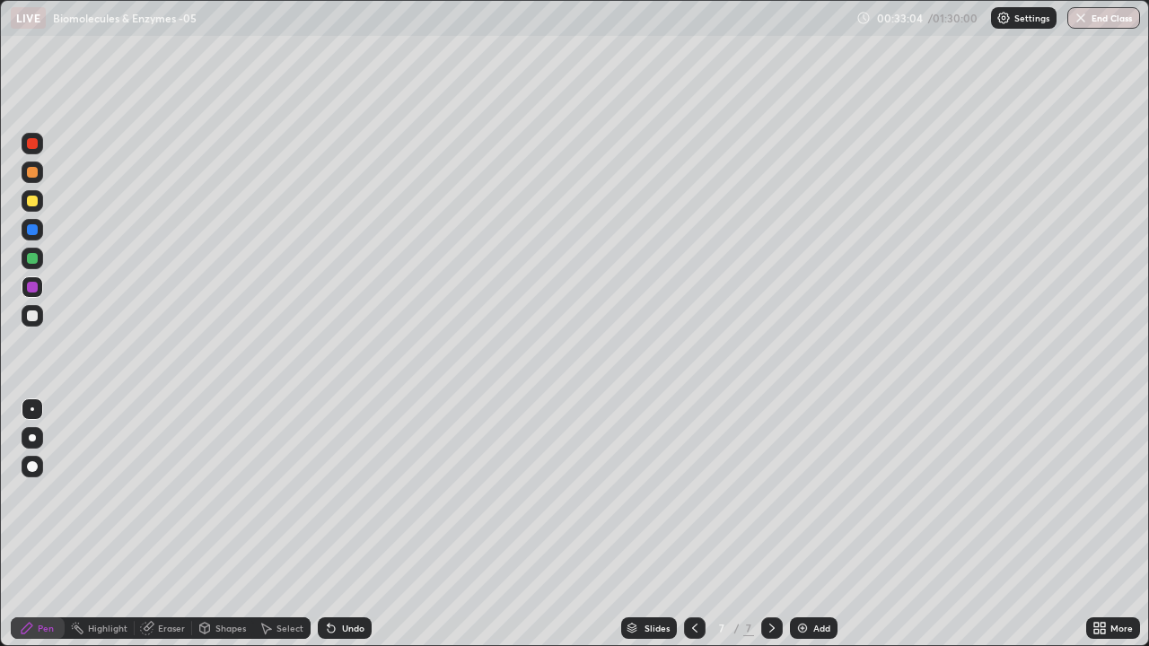
click at [29, 315] on div at bounding box center [32, 316] width 11 height 11
click at [802, 524] on img at bounding box center [802, 628] width 14 height 14
click at [30, 258] on div at bounding box center [32, 258] width 11 height 11
click at [32, 438] on div at bounding box center [32, 437] width 7 height 7
click at [37, 172] on div at bounding box center [32, 172] width 11 height 11
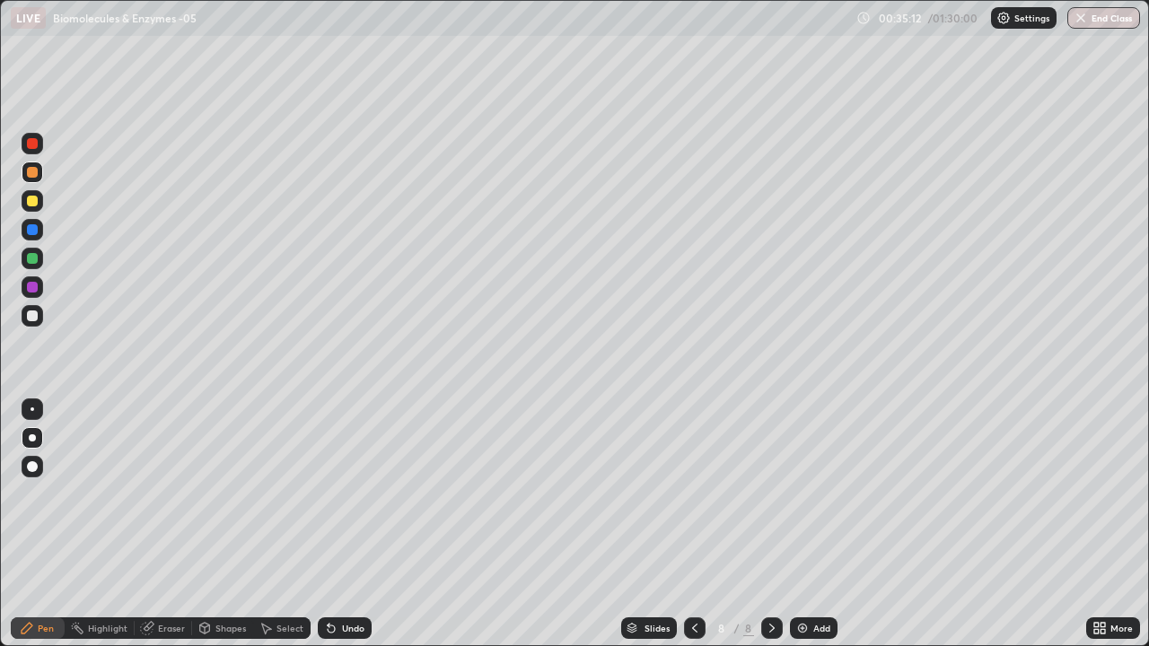
click at [36, 287] on div at bounding box center [32, 287] width 11 height 11
click at [31, 408] on div at bounding box center [33, 409] width 4 height 4
click at [31, 320] on div at bounding box center [32, 316] width 11 height 11
click at [32, 291] on div at bounding box center [32, 287] width 11 height 11
click at [32, 315] on div at bounding box center [32, 316] width 11 height 11
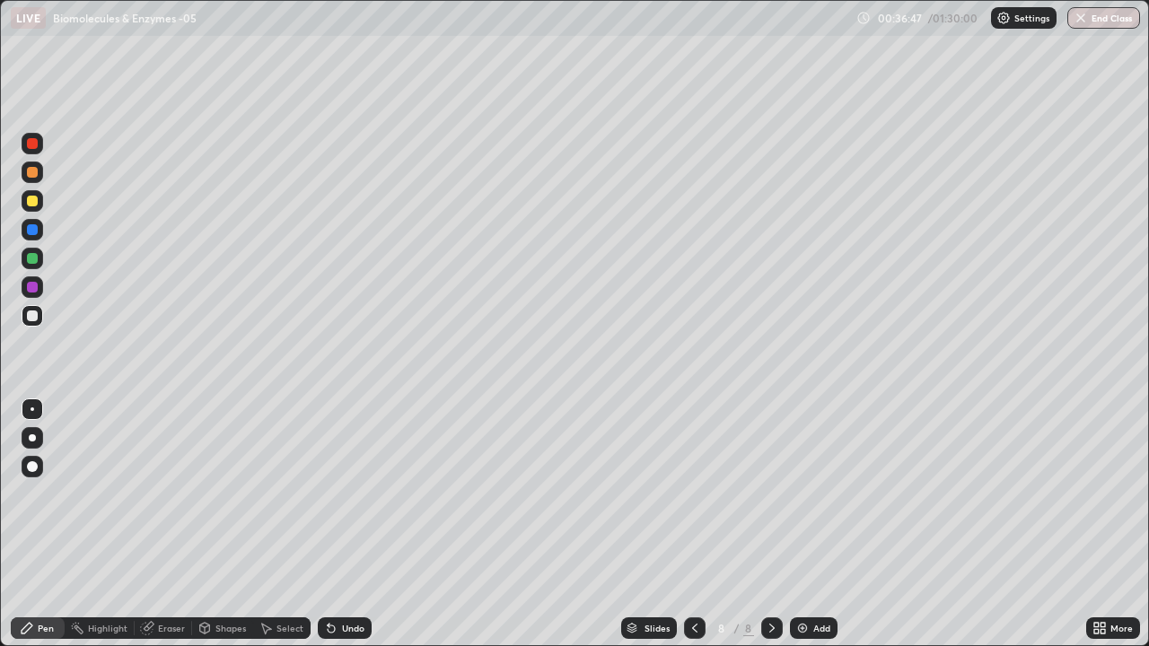
click at [32, 258] on div at bounding box center [32, 258] width 11 height 11
click at [34, 314] on div at bounding box center [32, 316] width 11 height 11
click at [33, 285] on div at bounding box center [32, 287] width 11 height 11
click at [33, 259] on div at bounding box center [32, 258] width 11 height 11
click at [346, 524] on div "Undo" at bounding box center [345, 629] width 54 height 22
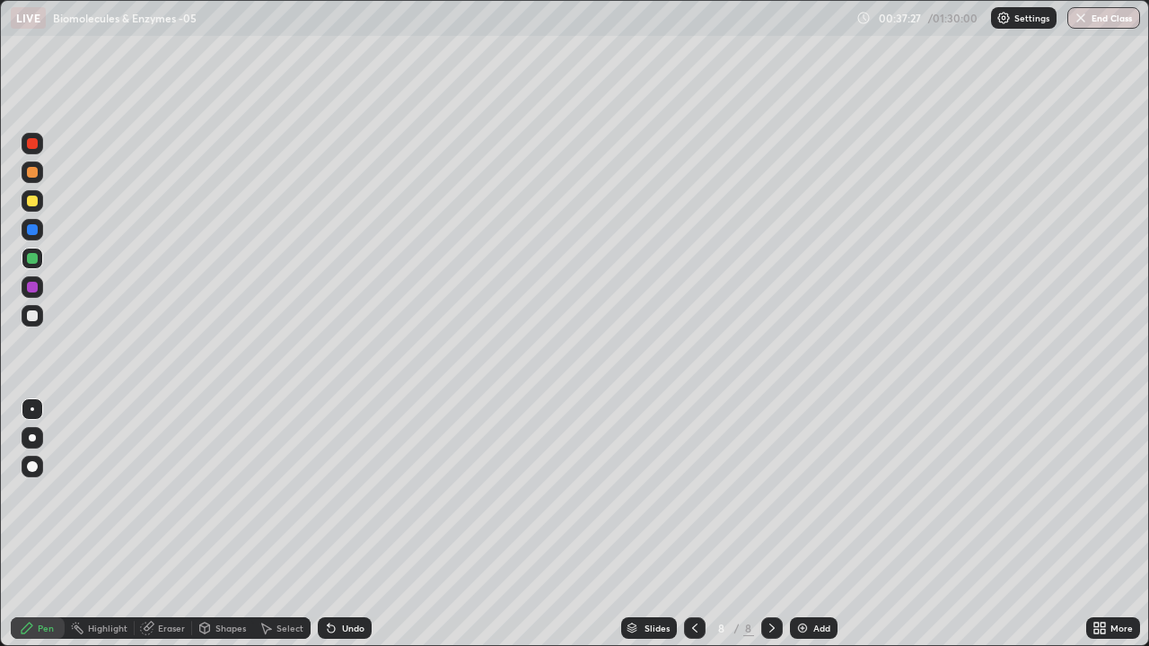
click at [344, 524] on div "Undo" at bounding box center [345, 629] width 54 height 22
click at [34, 201] on div at bounding box center [32, 201] width 11 height 11
click at [35, 315] on div at bounding box center [32, 316] width 11 height 11
click at [32, 284] on div at bounding box center [32, 287] width 11 height 11
click at [33, 259] on div at bounding box center [32, 258] width 11 height 11
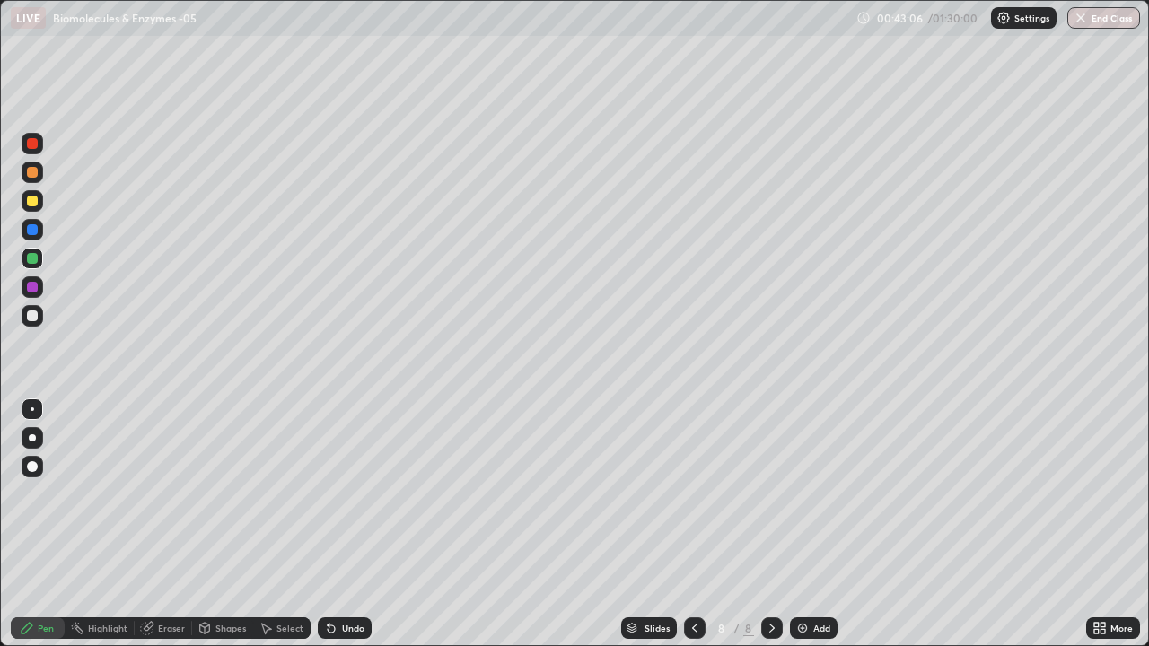
click at [799, 524] on img at bounding box center [802, 628] width 14 height 14
click at [33, 203] on div at bounding box center [32, 201] width 11 height 11
click at [32, 259] on div at bounding box center [32, 258] width 11 height 11
click at [32, 197] on div at bounding box center [32, 201] width 11 height 11
click at [32, 230] on div at bounding box center [32, 229] width 11 height 11
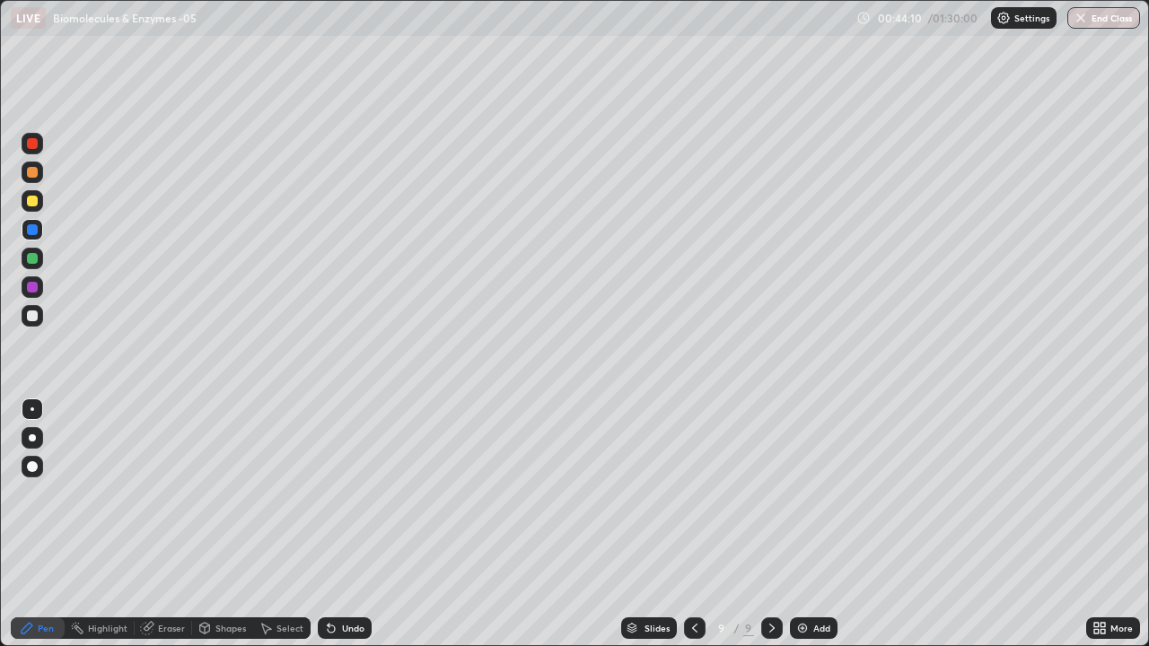
click at [33, 265] on div at bounding box center [33, 259] width 22 height 22
click at [334, 524] on icon at bounding box center [331, 628] width 14 height 14
click at [33, 316] on div at bounding box center [32, 316] width 11 height 11
click at [33, 286] on div at bounding box center [32, 287] width 11 height 11
click at [31, 314] on div at bounding box center [32, 316] width 11 height 11
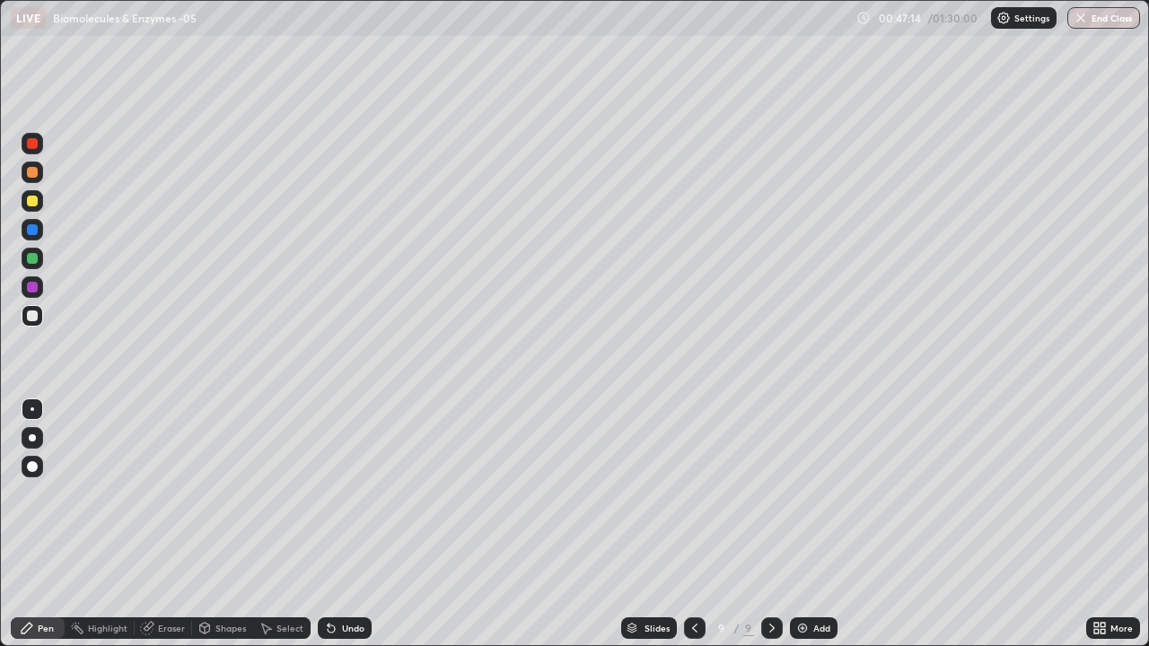
click at [346, 524] on div "Undo" at bounding box center [353, 628] width 22 height 9
click at [36, 288] on div at bounding box center [32, 287] width 11 height 11
click at [33, 316] on div at bounding box center [32, 316] width 11 height 11
click at [34, 286] on div at bounding box center [32, 287] width 11 height 11
click at [36, 259] on div at bounding box center [32, 258] width 11 height 11
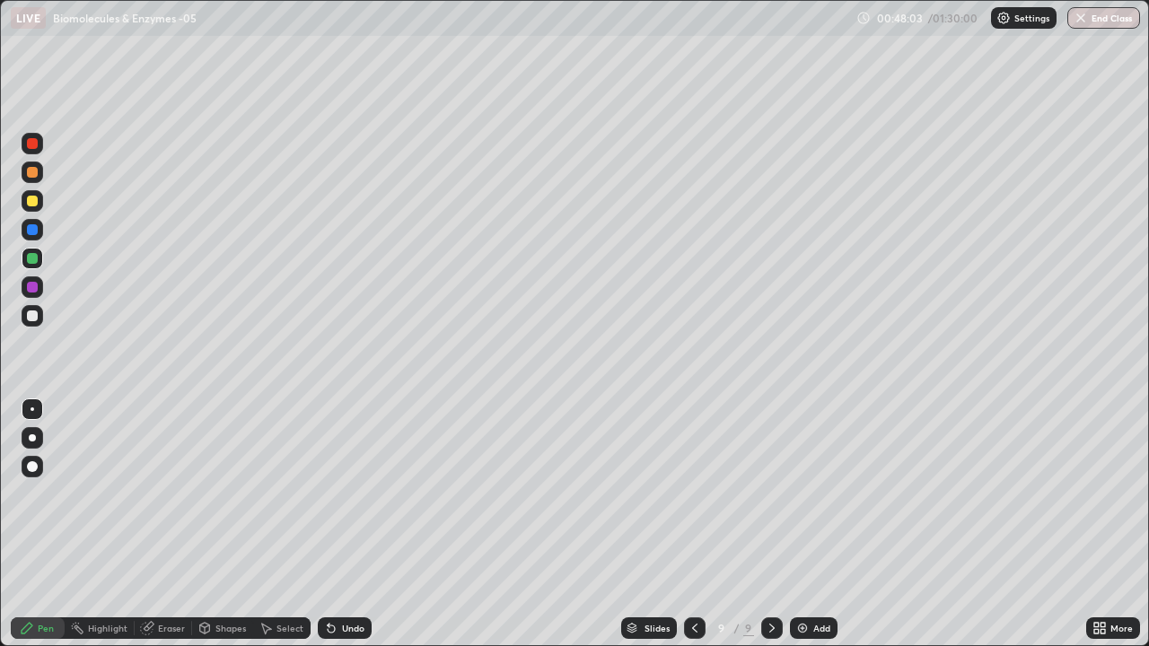
click at [31, 285] on div at bounding box center [32, 287] width 11 height 11
click at [31, 320] on div at bounding box center [32, 316] width 11 height 11
click at [350, 524] on div "Undo" at bounding box center [353, 628] width 22 height 9
click at [346, 524] on div "Undo" at bounding box center [353, 628] width 22 height 9
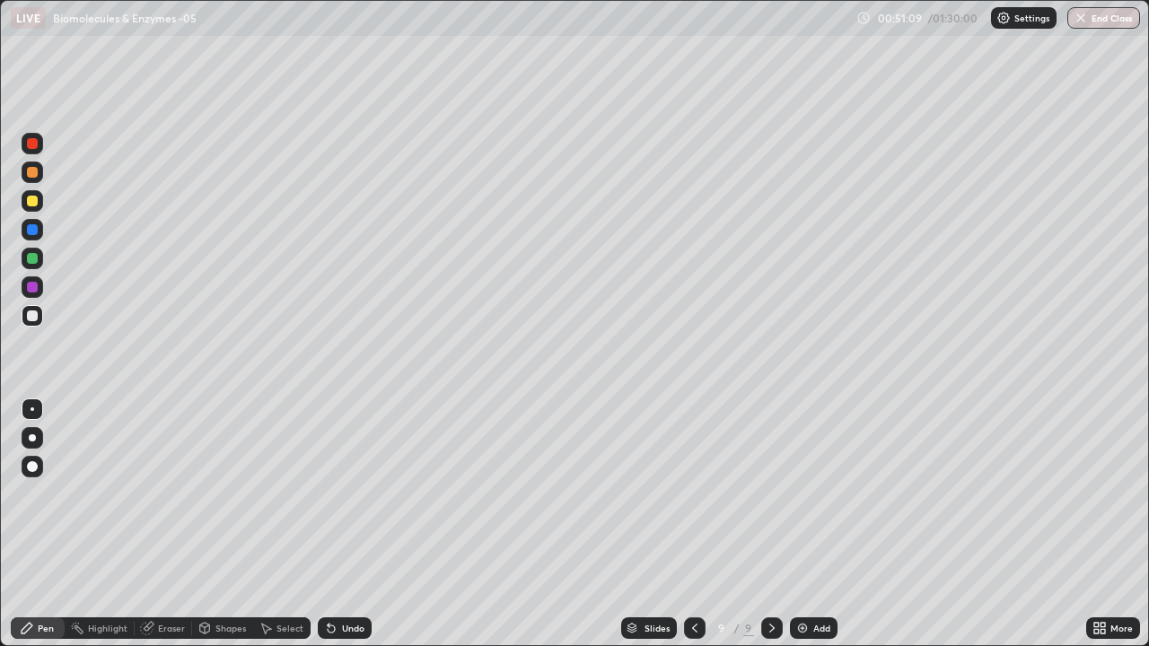
click at [33, 285] on div at bounding box center [32, 287] width 11 height 11
click at [33, 319] on div at bounding box center [32, 316] width 11 height 11
click at [31, 176] on div at bounding box center [32, 172] width 11 height 11
click at [802, 524] on img at bounding box center [802, 628] width 14 height 14
click at [29, 173] on div at bounding box center [32, 172] width 11 height 11
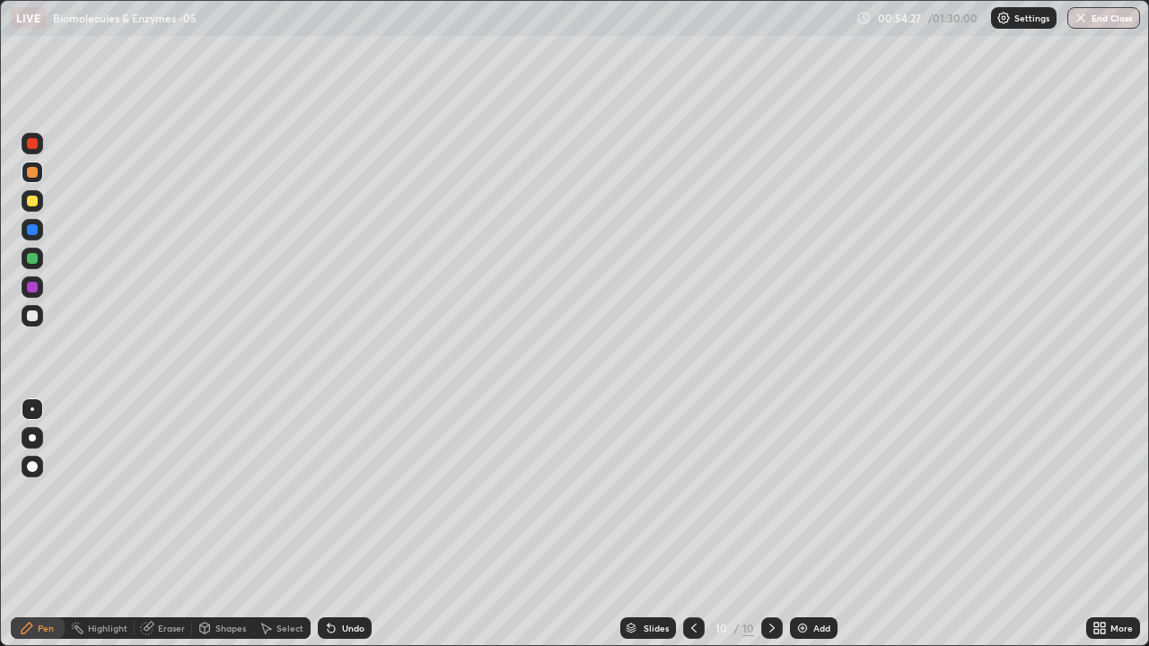
click at [34, 142] on div at bounding box center [32, 143] width 11 height 11
click at [31, 230] on div at bounding box center [32, 229] width 11 height 11
click at [36, 204] on div at bounding box center [32, 201] width 11 height 11
click at [32, 258] on div at bounding box center [32, 258] width 11 height 11
click at [32, 228] on div at bounding box center [32, 229] width 11 height 11
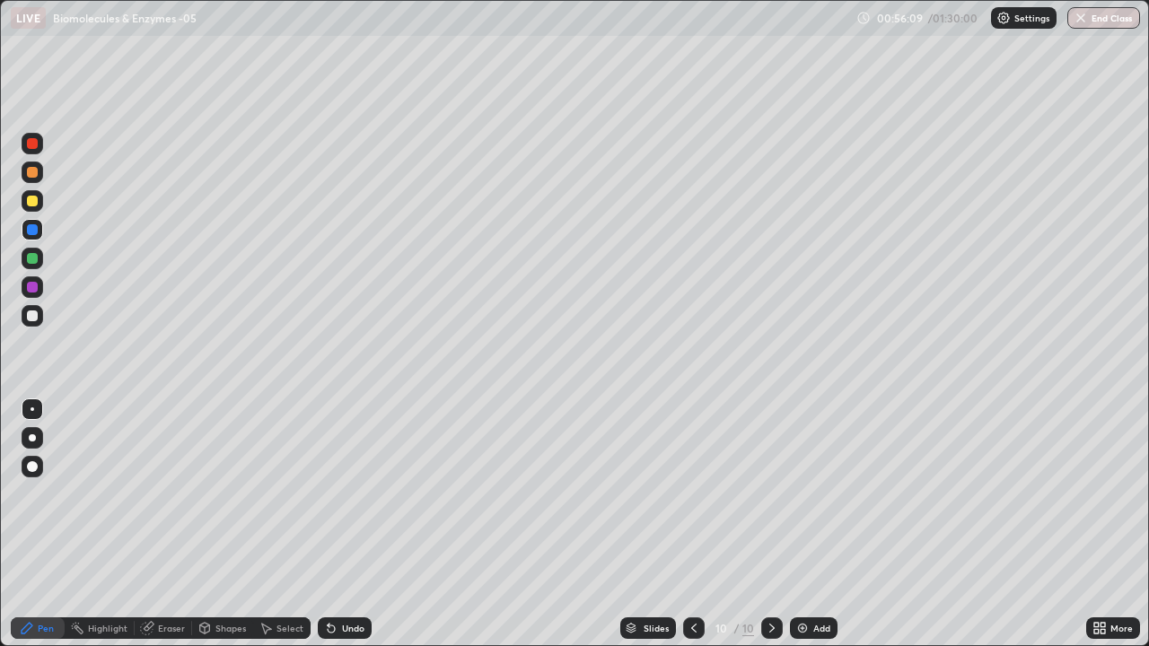
click at [336, 524] on div "Undo" at bounding box center [345, 629] width 54 height 22
click at [337, 524] on div "Undo" at bounding box center [345, 629] width 54 height 22
click at [346, 524] on div "Undo" at bounding box center [345, 629] width 54 height 22
click at [30, 258] on div at bounding box center [32, 258] width 11 height 11
click at [31, 285] on div at bounding box center [32, 287] width 11 height 11
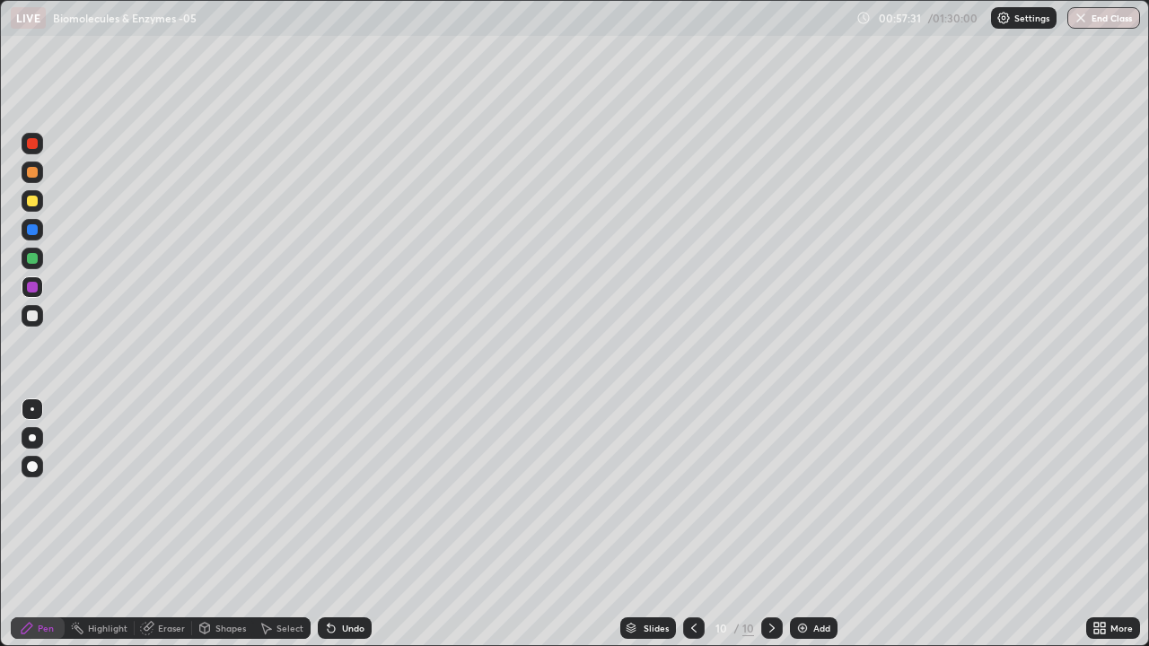
click at [215, 524] on div "Shapes" at bounding box center [230, 628] width 31 height 9
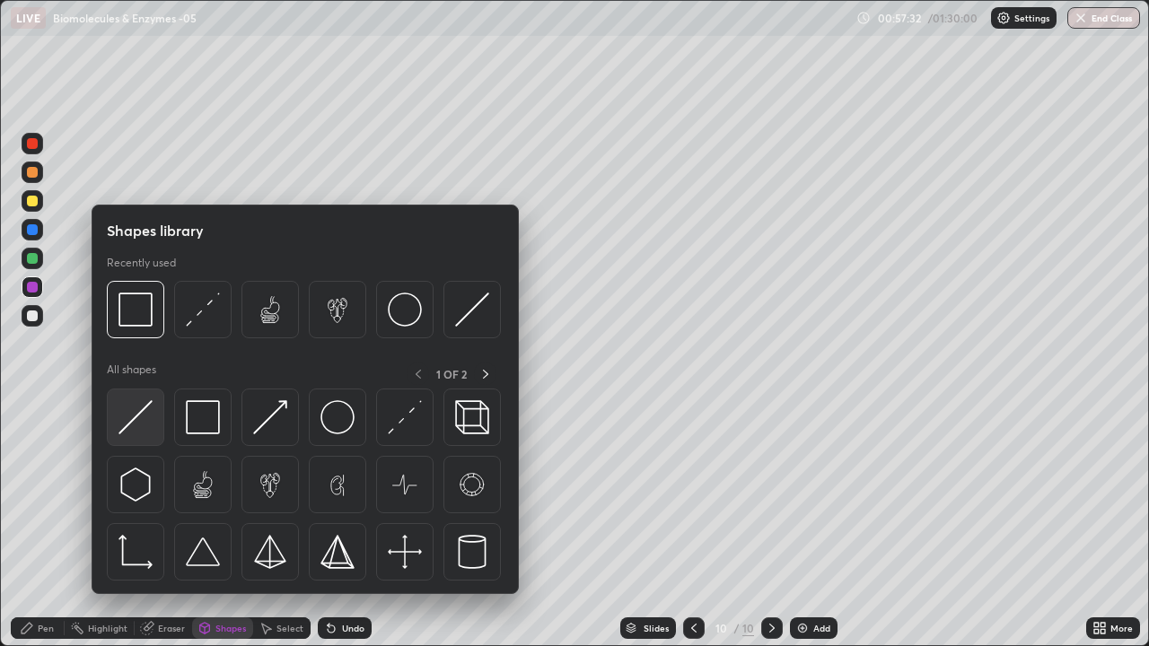
click at [134, 417] on img at bounding box center [135, 417] width 34 height 34
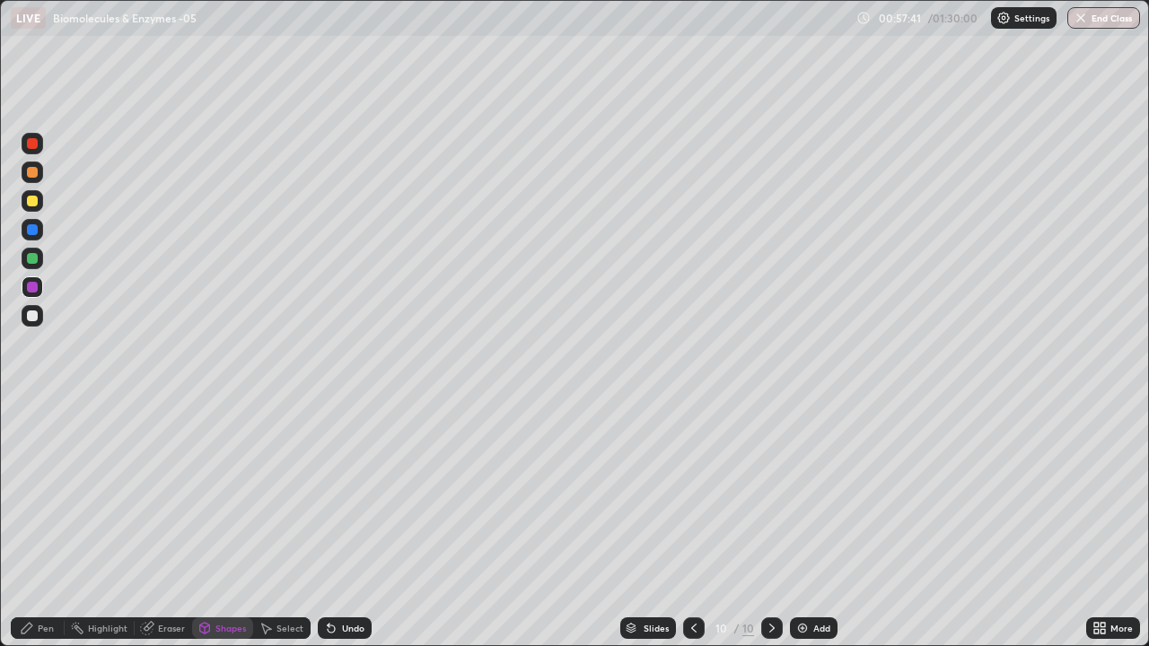
click at [48, 524] on div "Pen" at bounding box center [46, 628] width 16 height 9
click at [33, 320] on div at bounding box center [32, 316] width 11 height 11
click at [36, 258] on div at bounding box center [32, 258] width 11 height 11
click at [221, 524] on div "Shapes" at bounding box center [222, 629] width 61 height 22
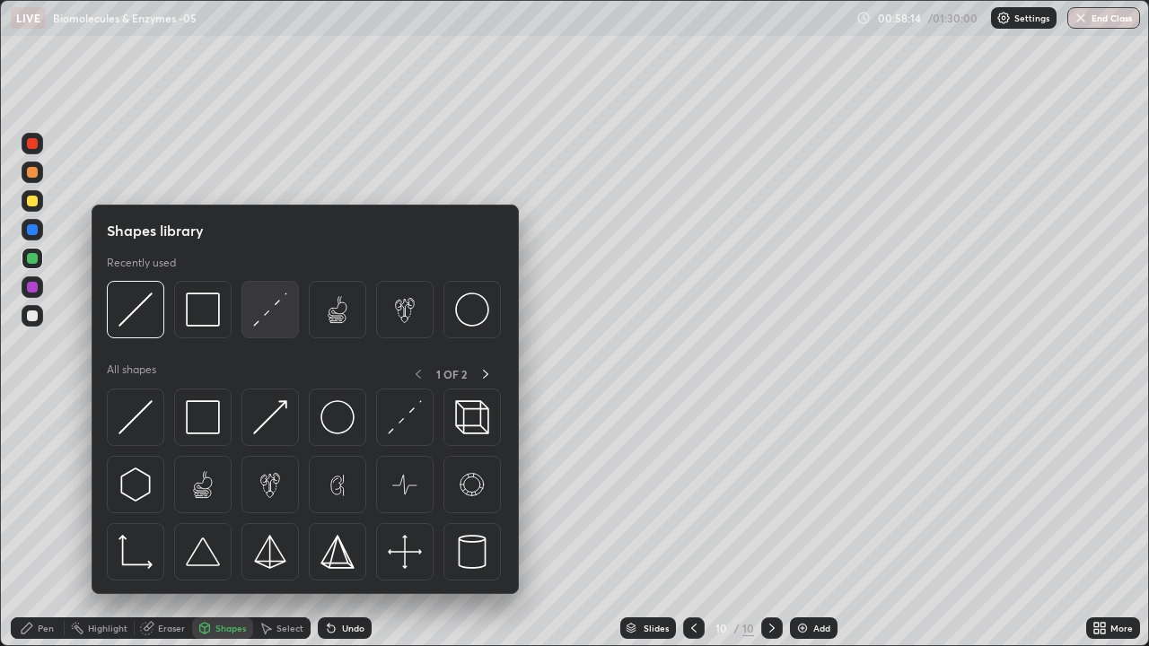
click at [262, 321] on img at bounding box center [270, 310] width 34 height 34
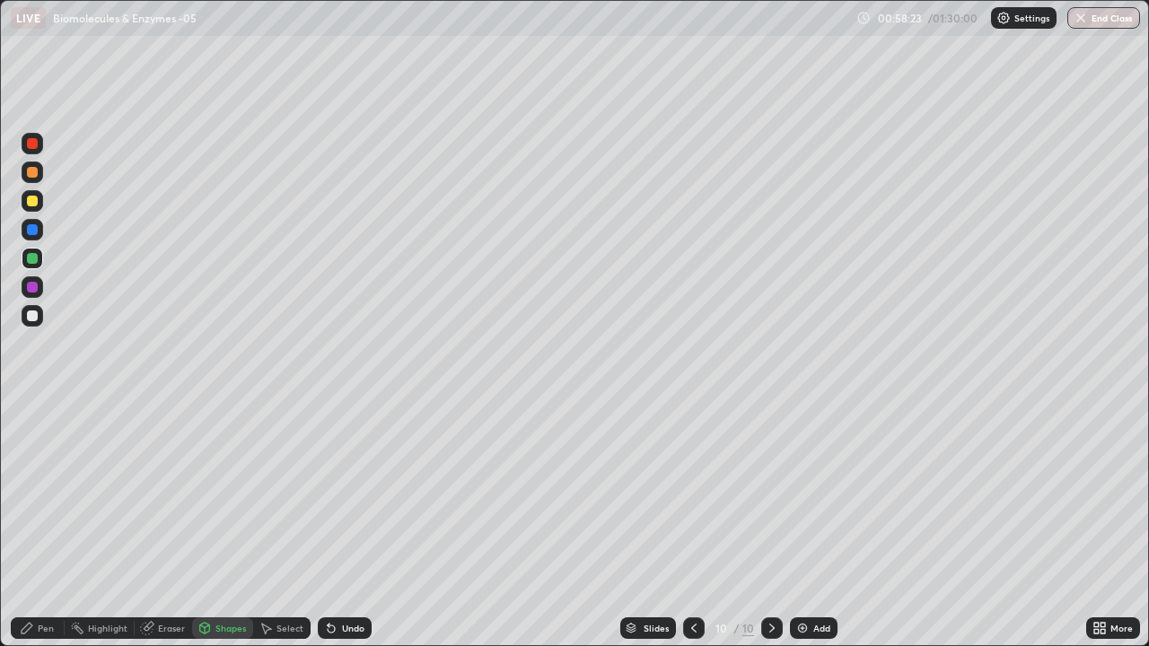
click at [32, 315] on div at bounding box center [32, 316] width 11 height 11
click at [31, 202] on div at bounding box center [32, 201] width 11 height 11
click at [49, 524] on div "Pen" at bounding box center [46, 628] width 16 height 9
click at [37, 229] on div at bounding box center [32, 229] width 11 height 11
click at [33, 201] on div at bounding box center [32, 201] width 11 height 11
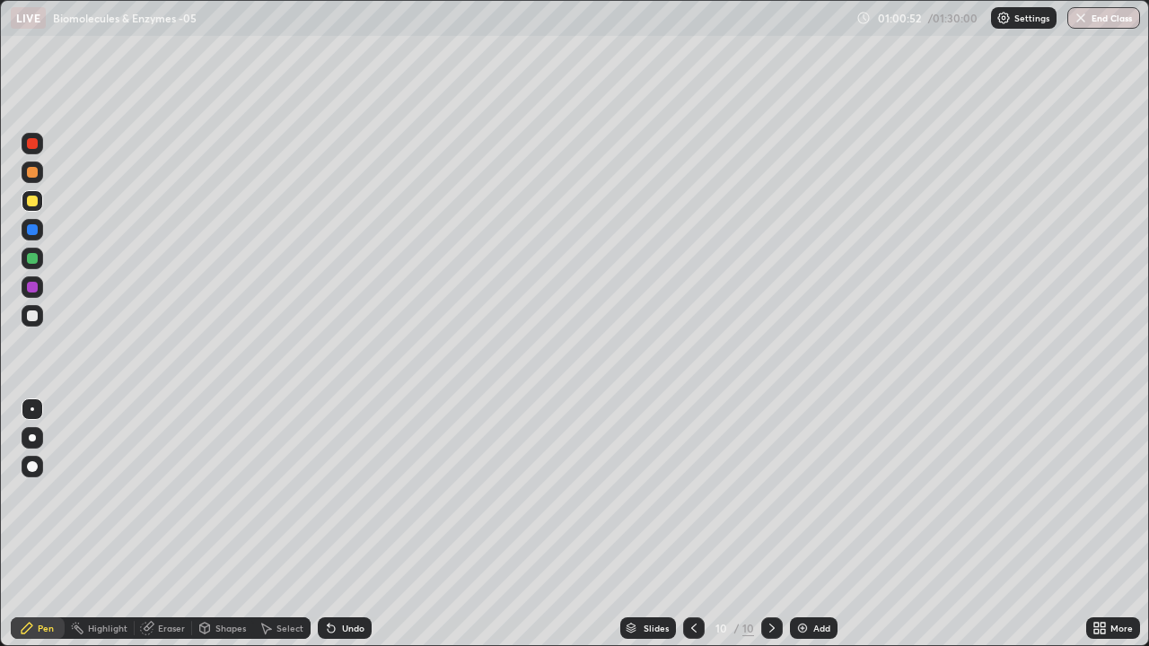
click at [29, 285] on div at bounding box center [32, 287] width 11 height 11
click at [692, 524] on icon at bounding box center [694, 628] width 14 height 14
click at [772, 524] on icon at bounding box center [772, 628] width 14 height 14
click at [348, 524] on div "Undo" at bounding box center [353, 628] width 22 height 9
click at [344, 524] on div "Undo" at bounding box center [353, 628] width 22 height 9
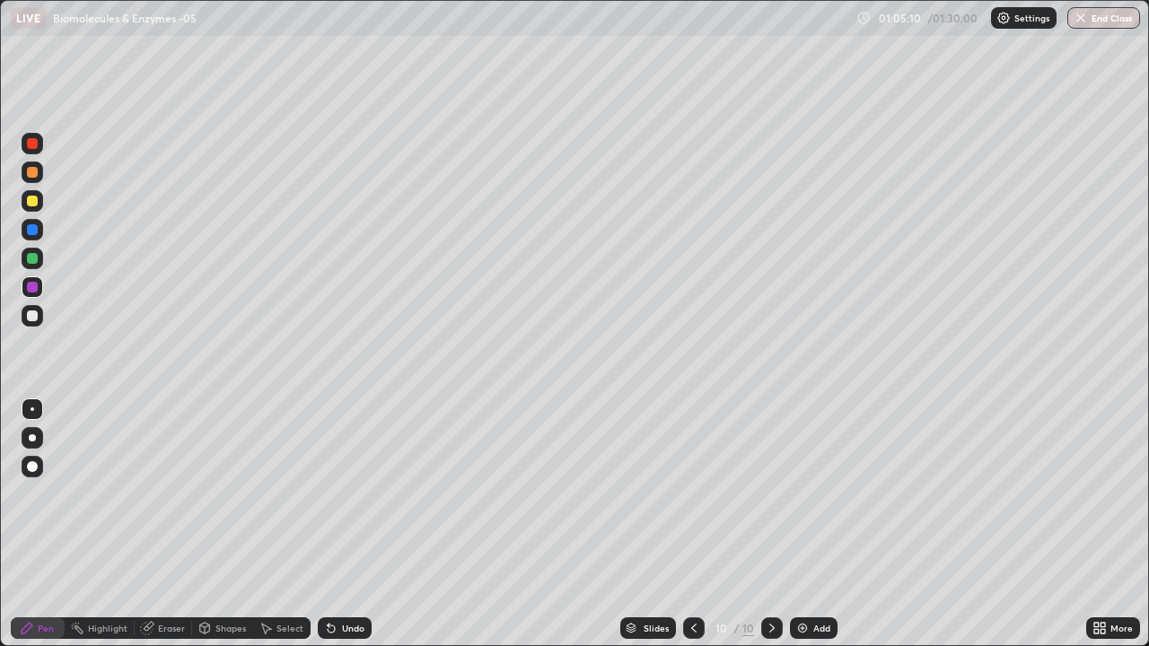
click at [350, 524] on div "Undo" at bounding box center [353, 628] width 22 height 9
click at [344, 524] on div "Undo" at bounding box center [353, 628] width 22 height 9
click at [343, 524] on div "Undo" at bounding box center [353, 628] width 22 height 9
click at [770, 524] on icon at bounding box center [772, 628] width 14 height 14
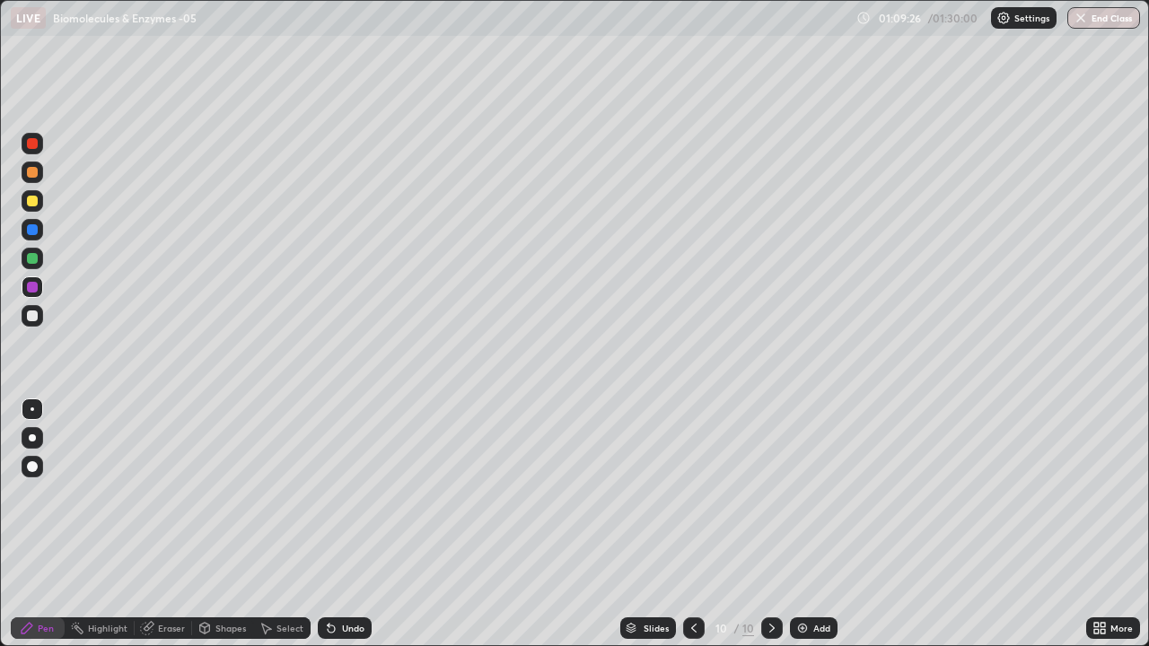
click at [797, 524] on img at bounding box center [802, 628] width 14 height 14
click at [30, 144] on div at bounding box center [32, 143] width 11 height 11
click at [32, 253] on div at bounding box center [32, 258] width 11 height 11
click at [33, 225] on div at bounding box center [32, 229] width 11 height 11
click at [690, 524] on icon at bounding box center [695, 628] width 14 height 14
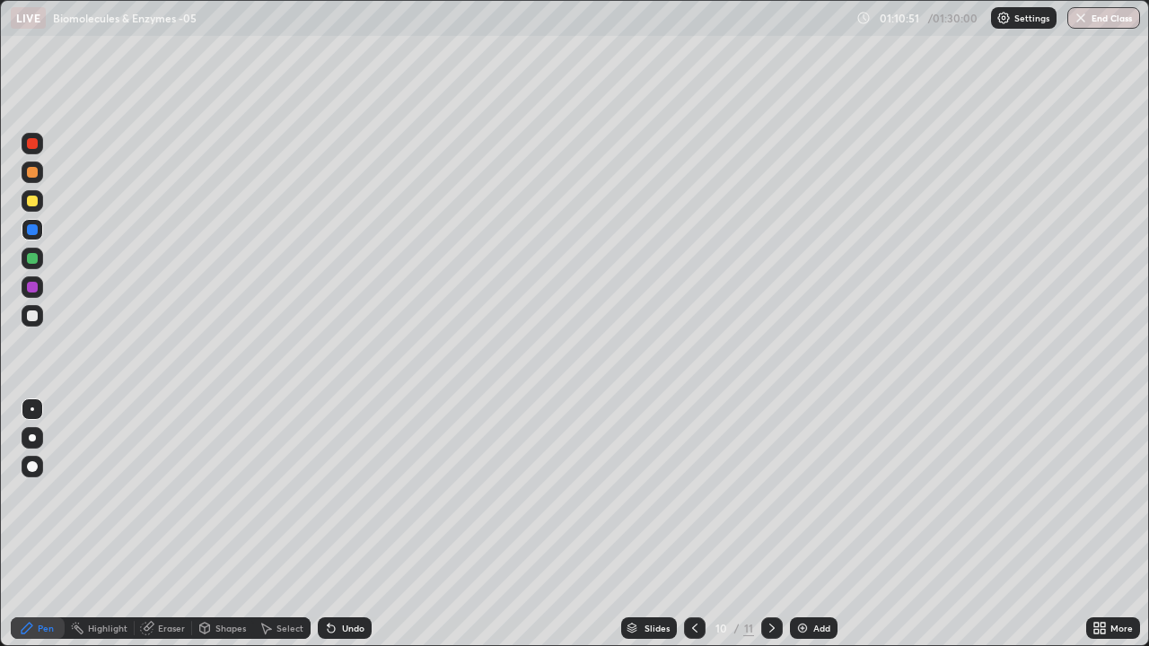
click at [770, 524] on icon at bounding box center [772, 628] width 14 height 14
click at [31, 173] on div at bounding box center [32, 172] width 11 height 11
click at [32, 285] on div at bounding box center [32, 287] width 11 height 11
click at [353, 524] on div "Undo" at bounding box center [353, 628] width 22 height 9
click at [34, 315] on div at bounding box center [32, 316] width 11 height 11
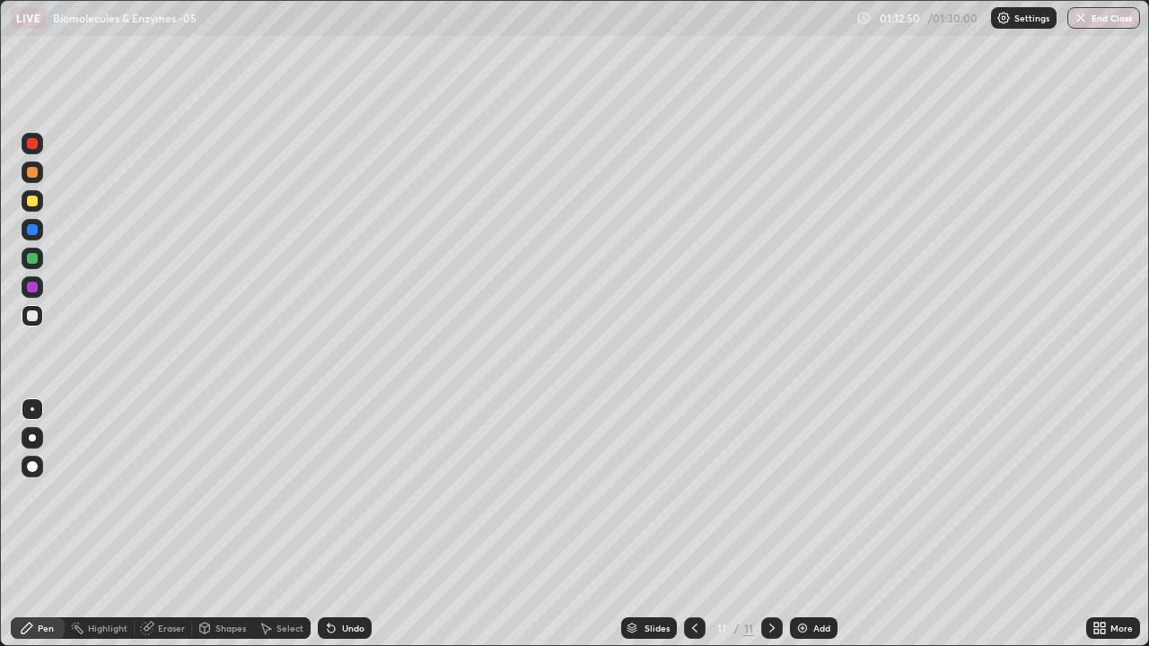
click at [347, 524] on div "Undo" at bounding box center [353, 628] width 22 height 9
click at [346, 524] on div "Undo" at bounding box center [353, 628] width 22 height 9
click at [352, 524] on div "Undo" at bounding box center [353, 628] width 22 height 9
click at [31, 289] on div at bounding box center [32, 287] width 11 height 11
click at [36, 315] on div at bounding box center [32, 316] width 11 height 11
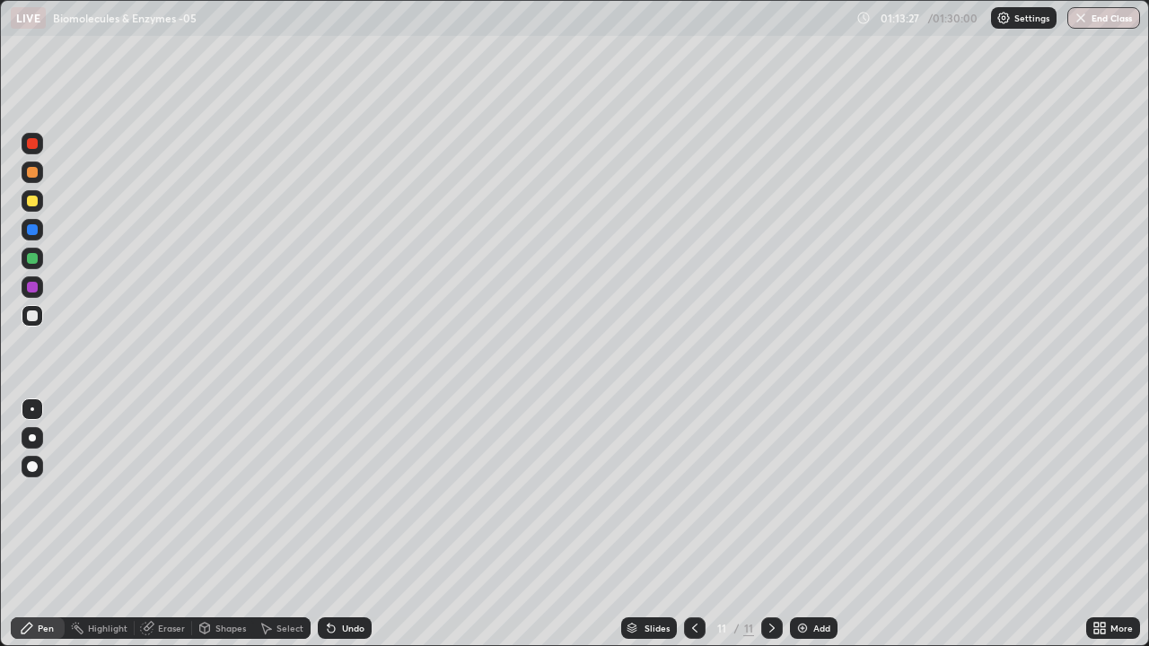
click at [31, 318] on div at bounding box center [32, 316] width 11 height 11
click at [34, 314] on div at bounding box center [32, 316] width 11 height 11
click at [36, 288] on div at bounding box center [32, 287] width 11 height 11
click at [32, 320] on div at bounding box center [32, 316] width 11 height 11
click at [798, 524] on img at bounding box center [802, 628] width 14 height 14
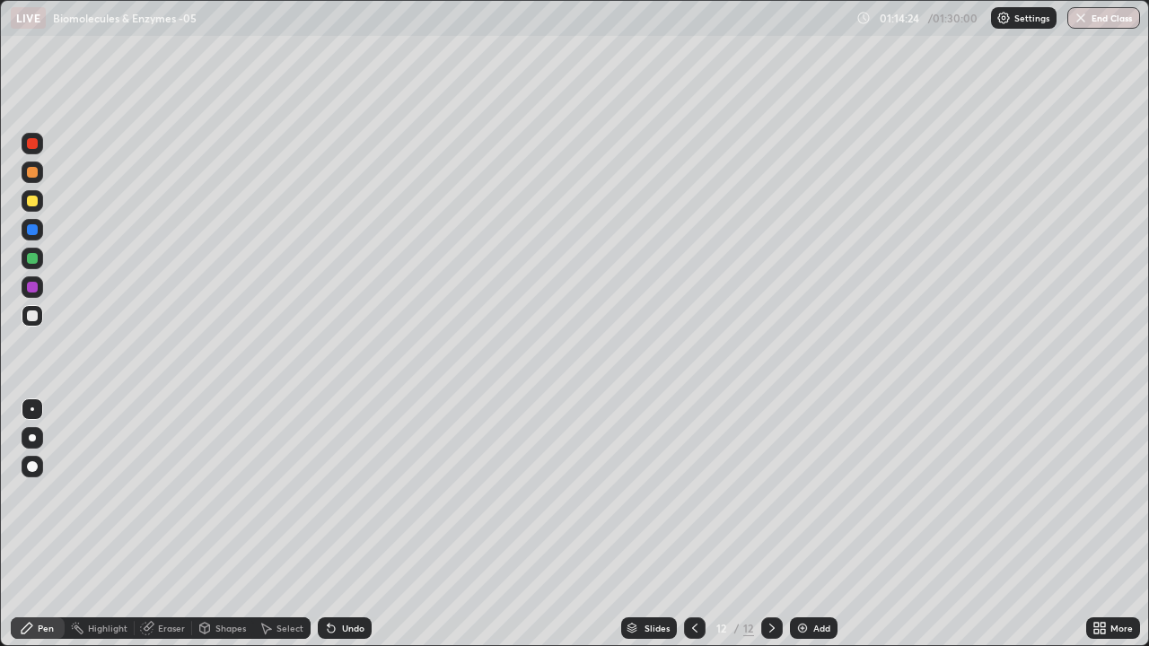
click at [30, 205] on div at bounding box center [32, 201] width 11 height 11
click at [33, 230] on div at bounding box center [32, 229] width 11 height 11
click at [37, 259] on div at bounding box center [32, 258] width 11 height 11
click at [33, 318] on div at bounding box center [32, 316] width 11 height 11
click at [34, 286] on div at bounding box center [32, 287] width 11 height 11
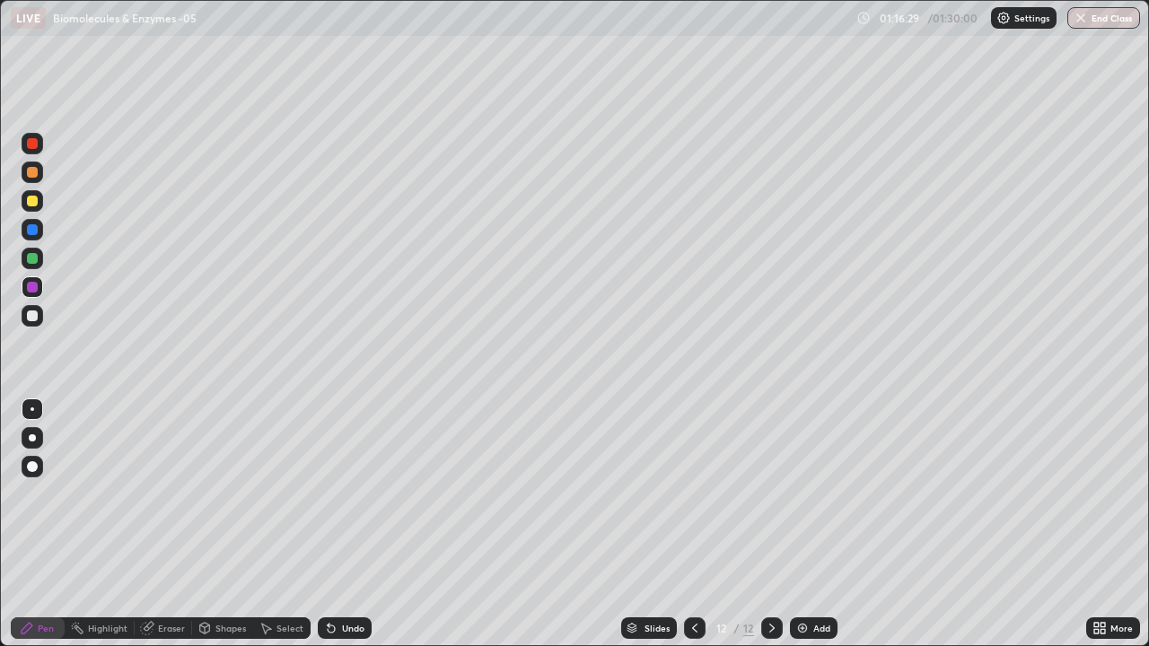
click at [32, 322] on div at bounding box center [33, 316] width 22 height 22
click at [33, 285] on div at bounding box center [32, 287] width 11 height 11
click at [34, 206] on div at bounding box center [32, 201] width 11 height 11
click at [344, 524] on div "Undo" at bounding box center [353, 628] width 22 height 9
click at [32, 288] on div at bounding box center [32, 287] width 11 height 11
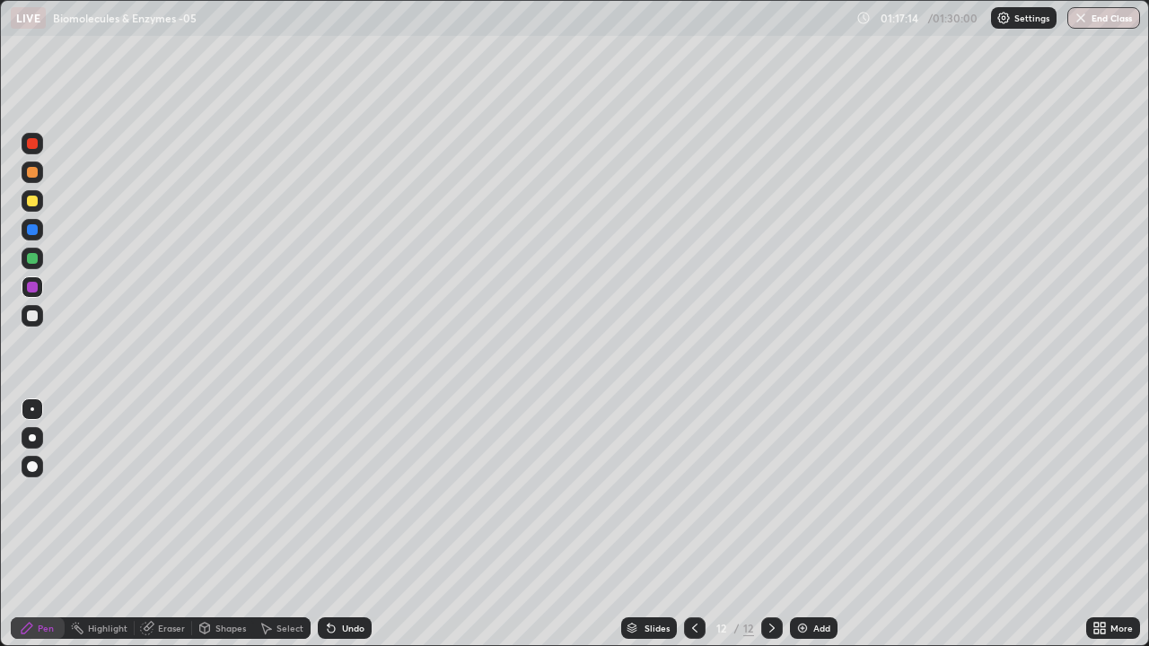
click at [963, 524] on div "Slides 12 / 12 Add" at bounding box center [729, 628] width 714 height 36
click at [29, 318] on div at bounding box center [32, 316] width 11 height 11
click at [360, 524] on div "Undo" at bounding box center [353, 628] width 22 height 9
click at [360, 524] on div "Undo" at bounding box center [345, 629] width 54 height 22
click at [348, 524] on div "Undo" at bounding box center [353, 628] width 22 height 9
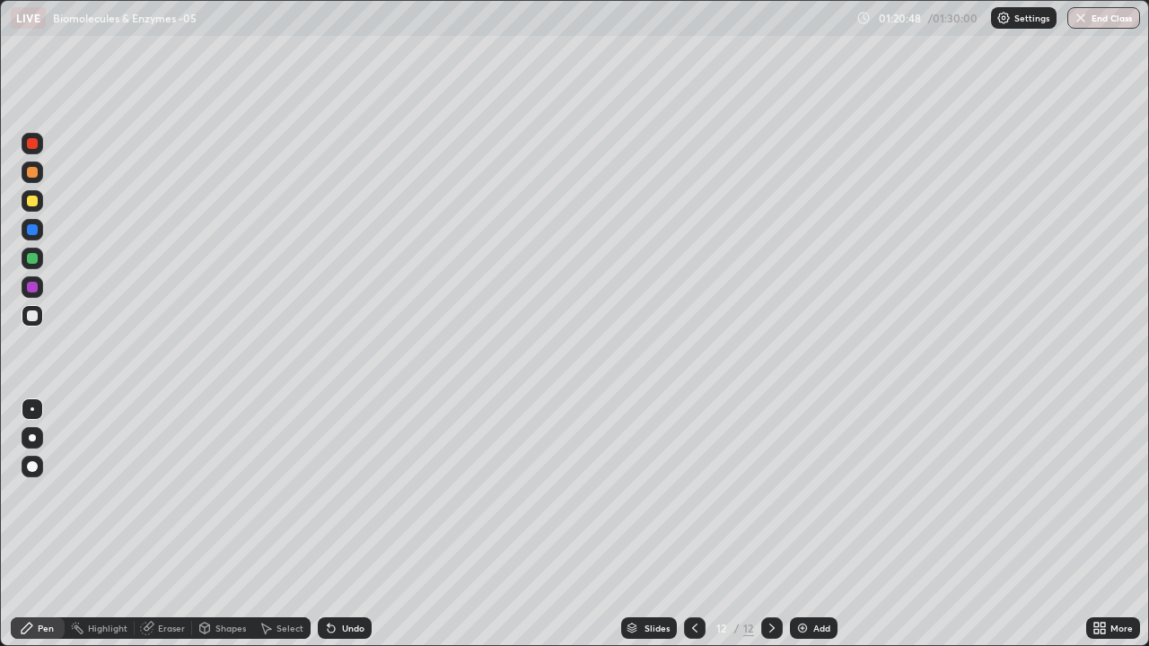
click at [36, 287] on div at bounding box center [32, 287] width 11 height 11
click at [800, 524] on img at bounding box center [802, 628] width 14 height 14
click at [33, 260] on div at bounding box center [32, 258] width 11 height 11
click at [32, 282] on div at bounding box center [32, 287] width 11 height 11
click at [35, 258] on div at bounding box center [32, 258] width 11 height 11
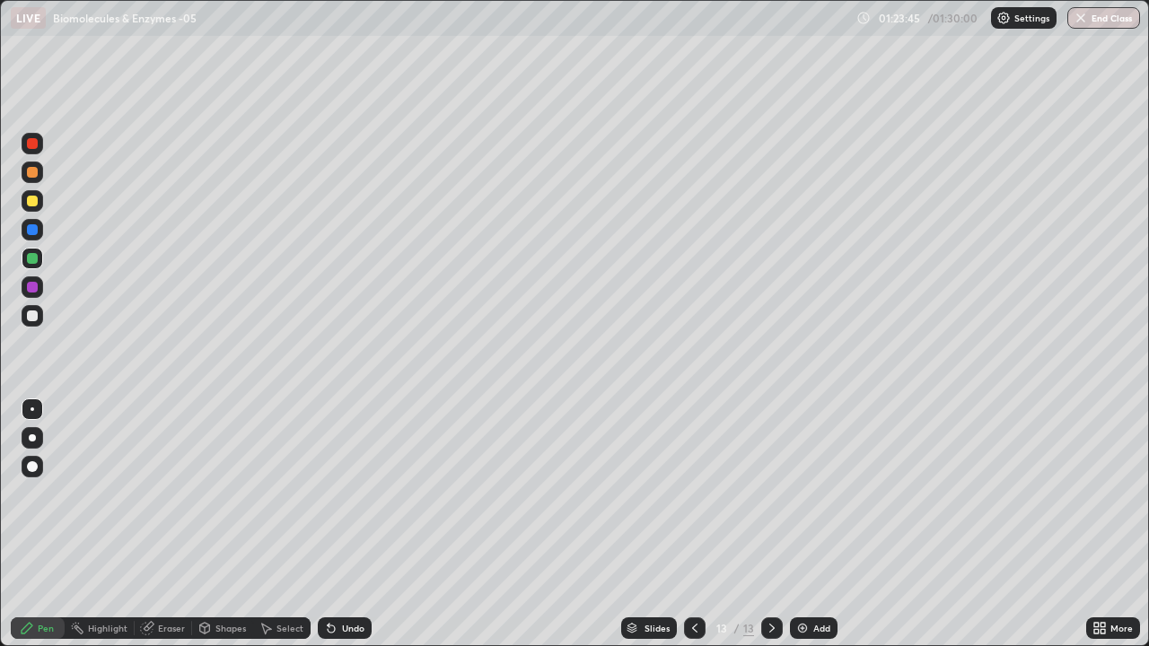
click at [33, 289] on div at bounding box center [32, 287] width 11 height 11
click at [693, 524] on icon at bounding box center [694, 628] width 5 height 9
click at [770, 524] on icon at bounding box center [772, 628] width 14 height 14
click at [34, 285] on div at bounding box center [32, 287] width 11 height 11
click at [32, 311] on div at bounding box center [32, 316] width 11 height 11
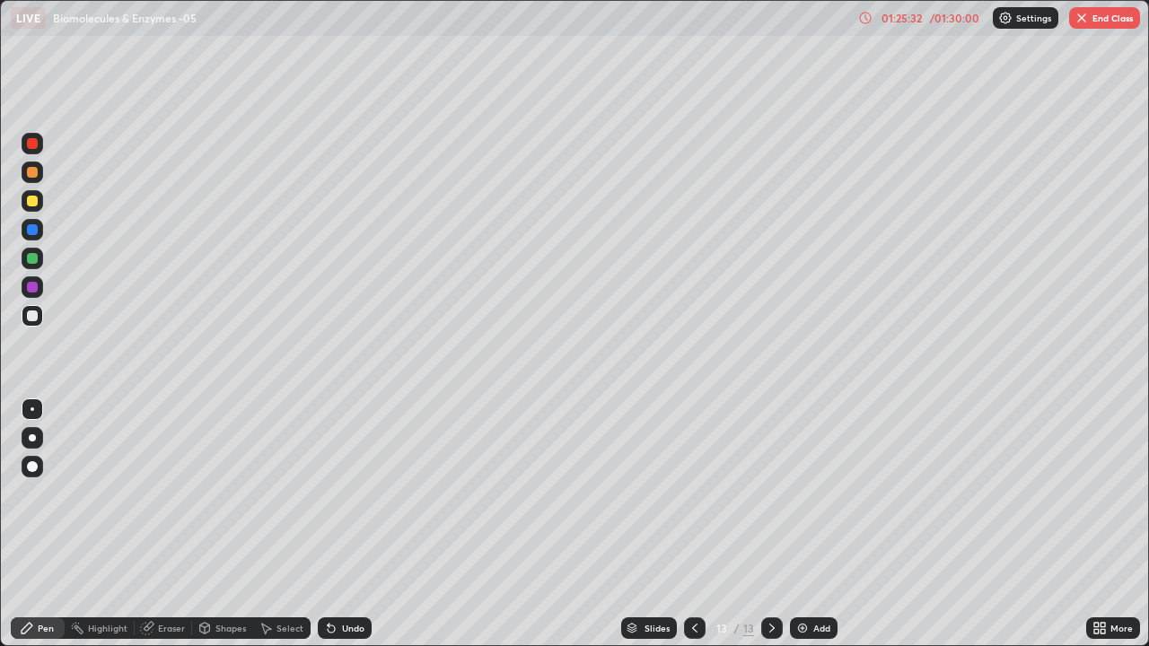
click at [30, 258] on div at bounding box center [32, 258] width 11 height 11
click at [31, 287] on div at bounding box center [32, 287] width 11 height 11
click at [795, 524] on img at bounding box center [802, 628] width 14 height 14
click at [35, 202] on div at bounding box center [32, 201] width 11 height 11
click at [32, 438] on div at bounding box center [32, 437] width 7 height 7
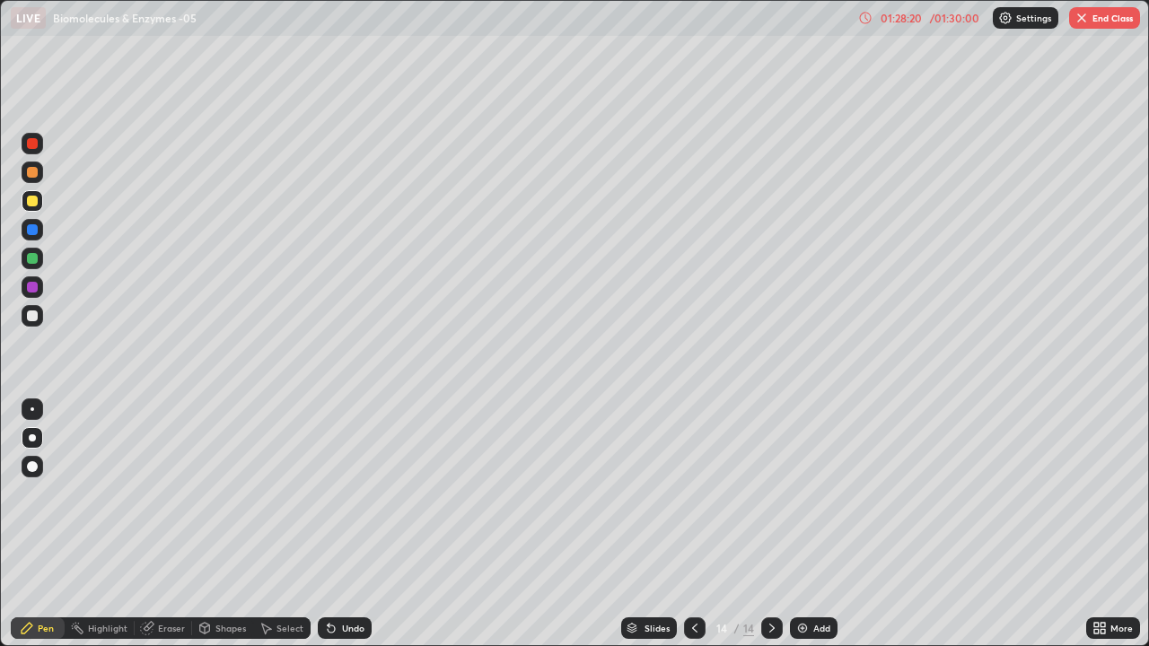
click at [29, 227] on div at bounding box center [32, 229] width 11 height 11
click at [30, 285] on div at bounding box center [32, 287] width 11 height 11
click at [31, 261] on div at bounding box center [32, 258] width 11 height 11
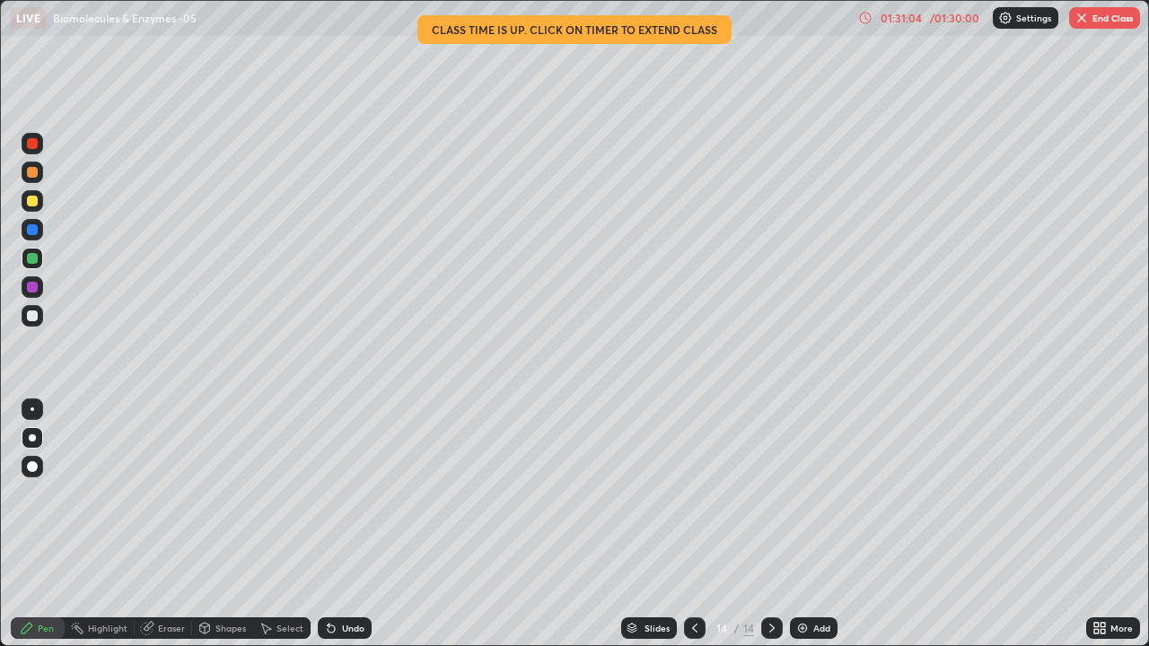
click at [31, 287] on div at bounding box center [32, 287] width 11 height 11
click at [1090, 26] on button "End Class" at bounding box center [1104, 18] width 71 height 22
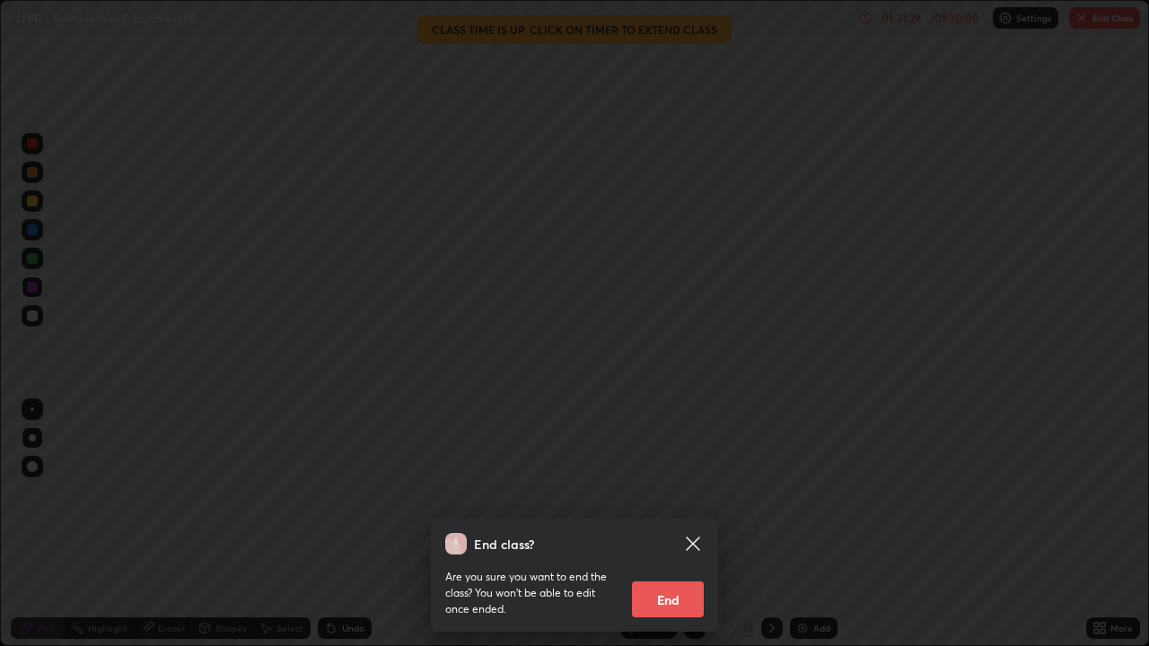
click at [659, 524] on button "End" at bounding box center [668, 600] width 72 height 36
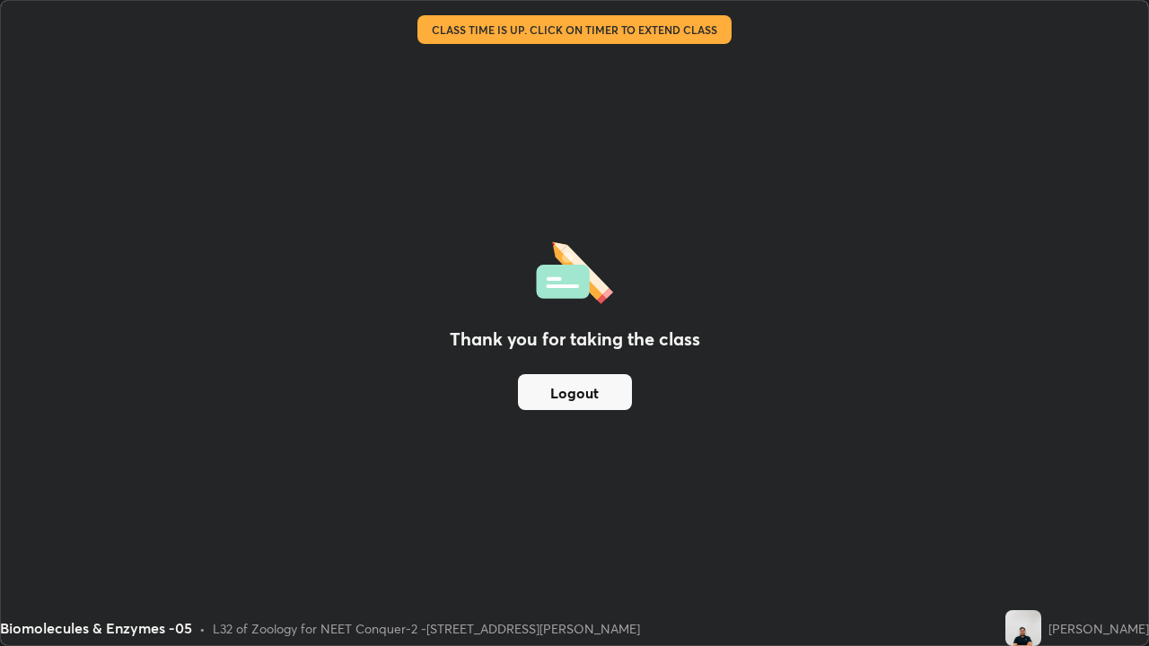
click at [609, 393] on button "Logout" at bounding box center [575, 392] width 114 height 36
click at [602, 394] on button "Logout" at bounding box center [575, 392] width 114 height 36
click at [556, 385] on button "Logout" at bounding box center [575, 392] width 114 height 36
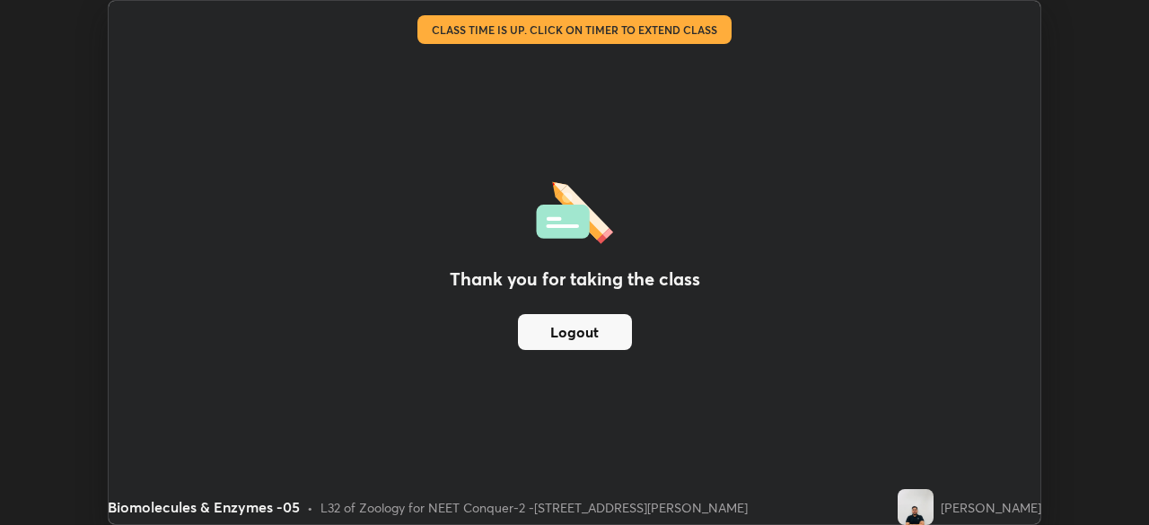
scroll to position [89231, 88607]
